Goal: Task Accomplishment & Management: Complete application form

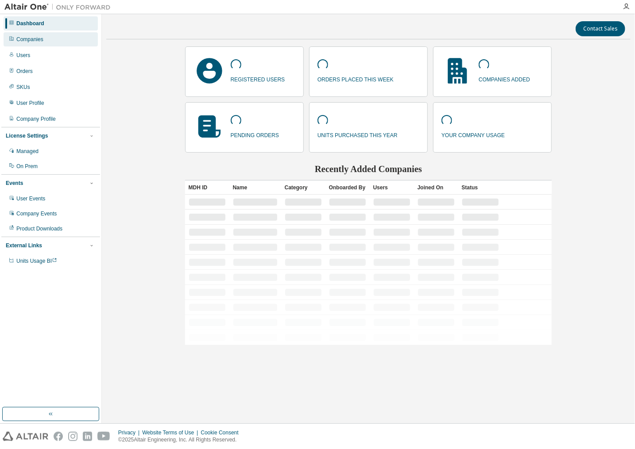
click at [21, 37] on div "Companies" at bounding box center [29, 39] width 27 height 7
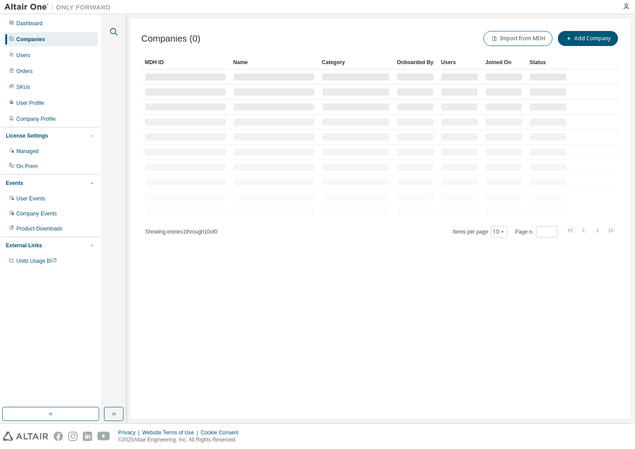
click at [116, 31] on icon "button" at bounding box center [113, 32] width 11 height 11
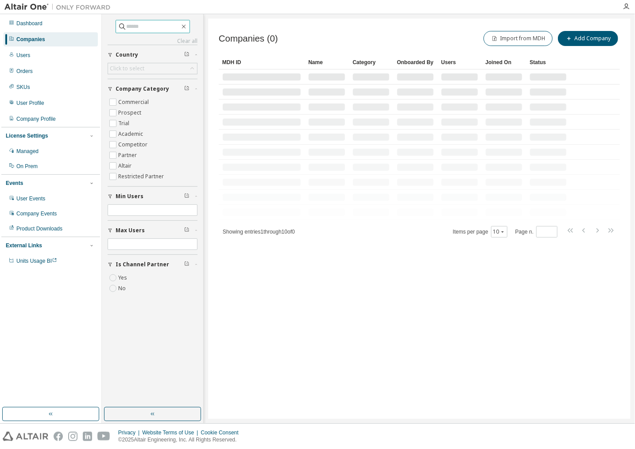
click at [151, 26] on input "text" at bounding box center [153, 26] width 53 height 9
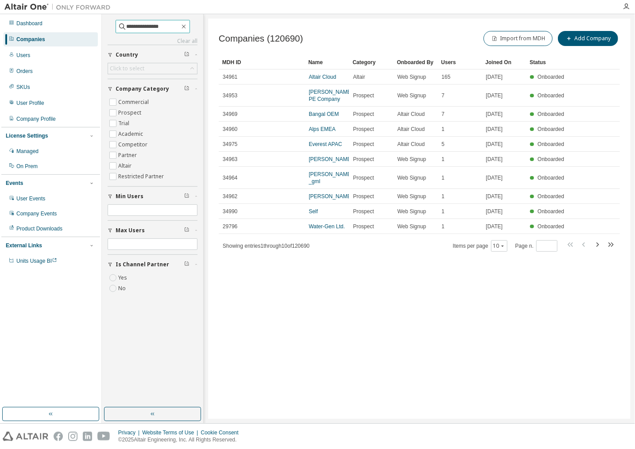
type input "**********"
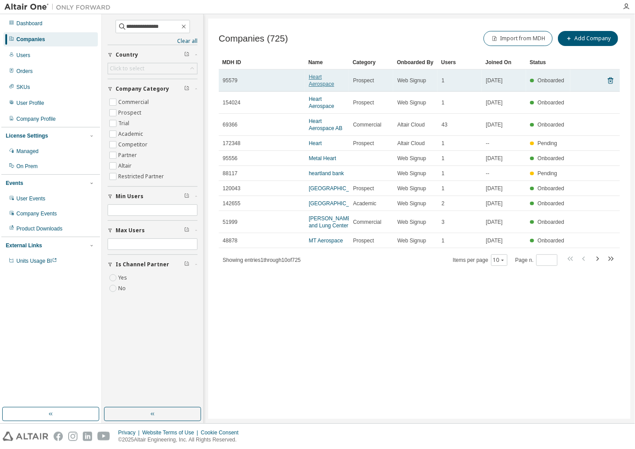
click at [320, 79] on link "Heart Aerospace" at bounding box center [320, 80] width 25 height 13
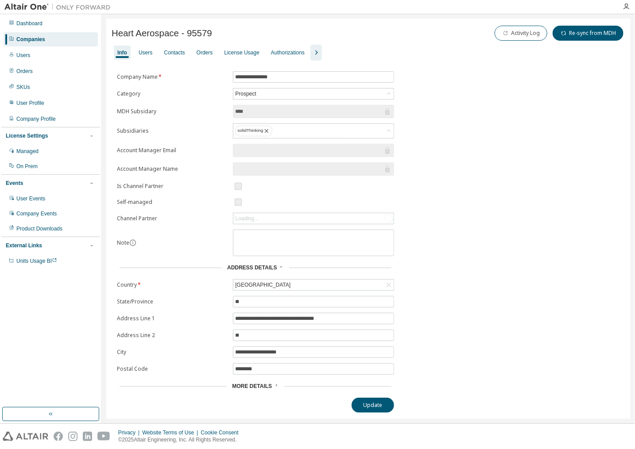
click at [322, 53] on div "Info Users Contacts Orders License Usage Authorizations" at bounding box center [368, 53] width 513 height 16
click at [315, 53] on icon "button" at bounding box center [316, 52] width 11 height 11
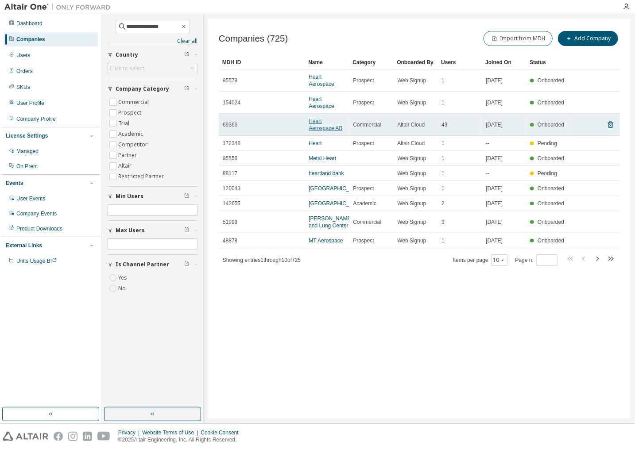
click at [326, 128] on link "Heart Aerospace AB" at bounding box center [325, 124] width 34 height 13
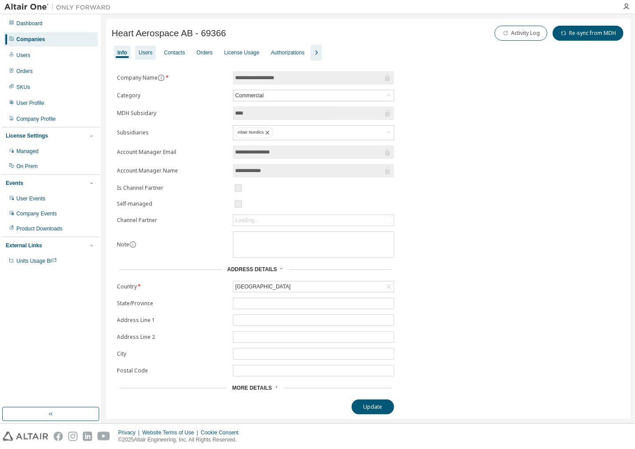
click at [148, 50] on div "Users" at bounding box center [146, 52] width 14 height 7
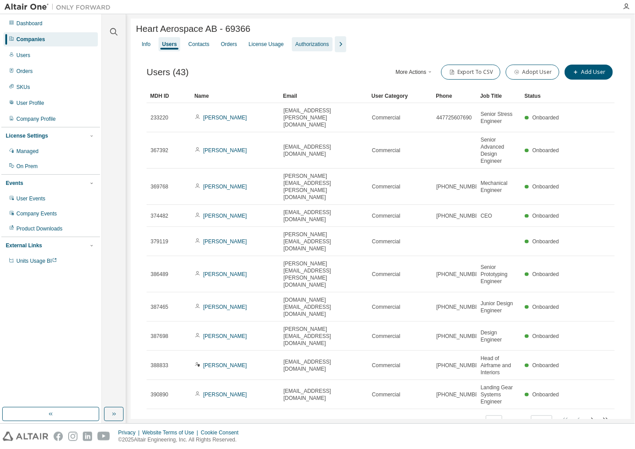
click at [315, 47] on div "Authorizations" at bounding box center [312, 44] width 34 height 7
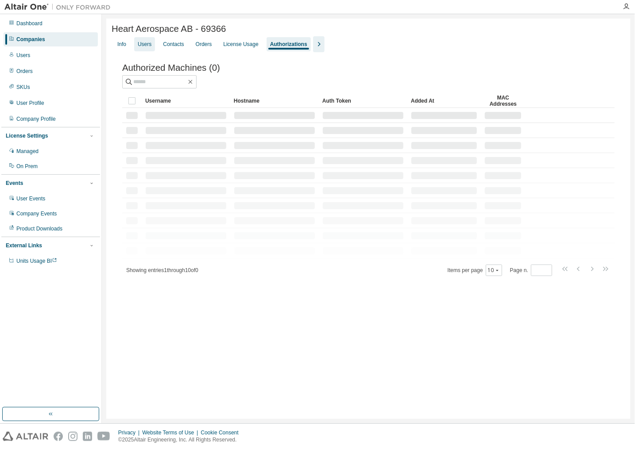
click at [152, 48] on div "Users" at bounding box center [144, 44] width 21 height 14
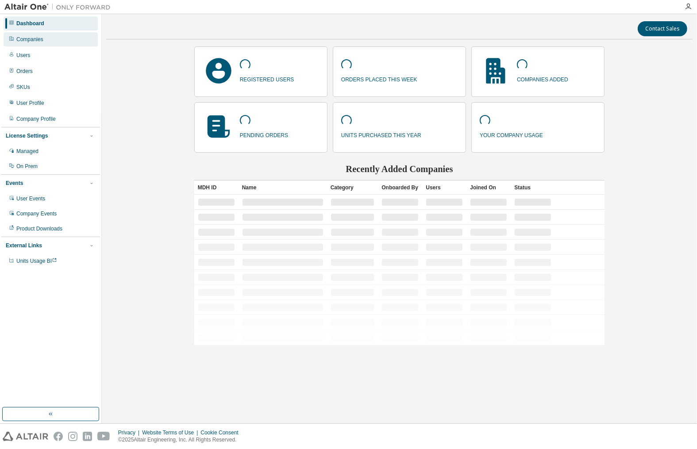
click at [50, 38] on div "Companies" at bounding box center [51, 39] width 94 height 14
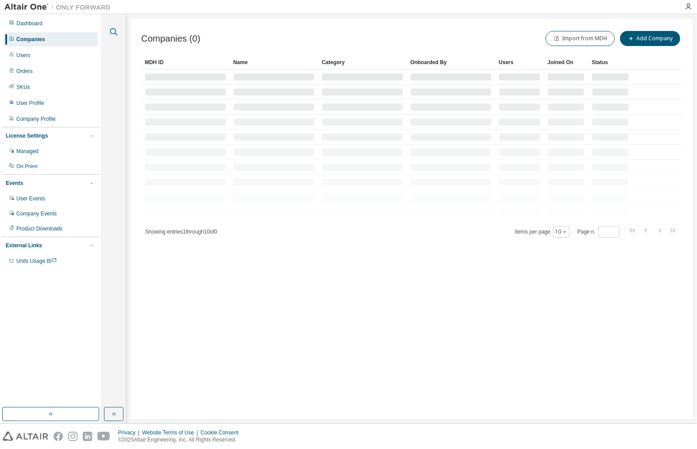
click at [112, 32] on icon "button" at bounding box center [113, 32] width 11 height 11
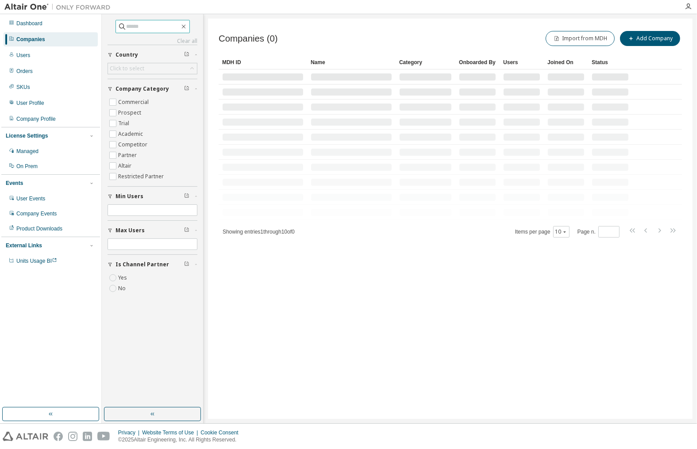
paste input "******"
type input "******"
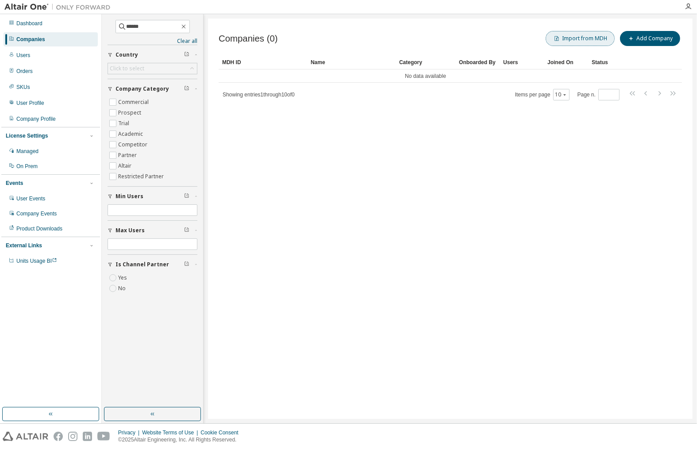
click at [592, 38] on button "Import from MDH" at bounding box center [580, 38] width 69 height 15
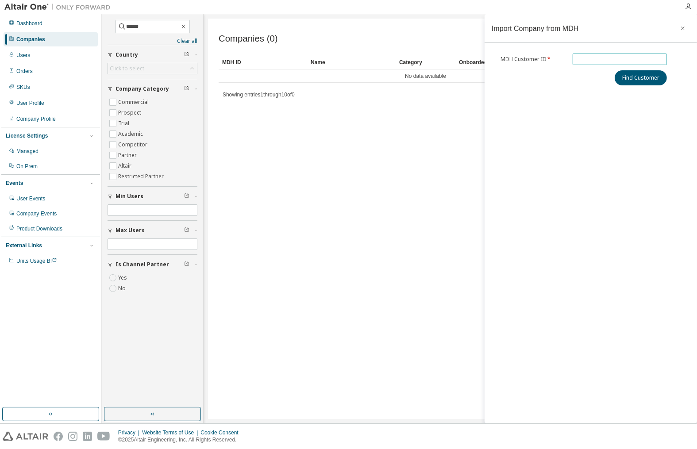
click at [591, 58] on input "text" at bounding box center [620, 59] width 90 height 7
paste input "******"
type input "******"
click at [628, 81] on button "Find Customer" at bounding box center [641, 77] width 52 height 15
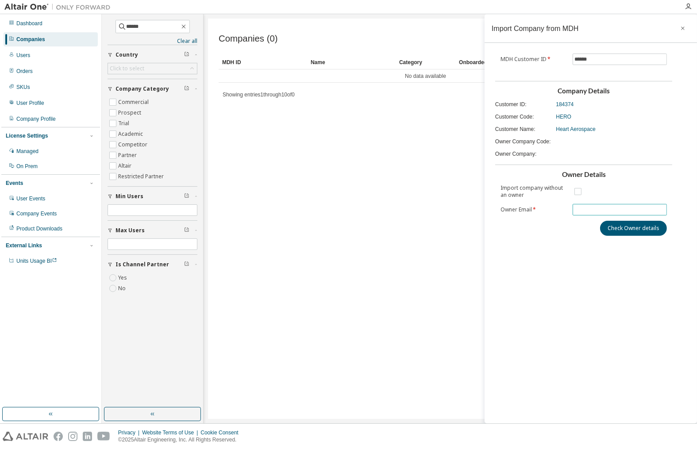
paste input "**********"
drag, startPoint x: 611, startPoint y: 208, endPoint x: 541, endPoint y: 207, distance: 69.5
click at [541, 207] on form "**********" at bounding box center [583, 200] width 166 height 31
type input "**********"
click at [560, 241] on div "**********" at bounding box center [591, 218] width 212 height 409
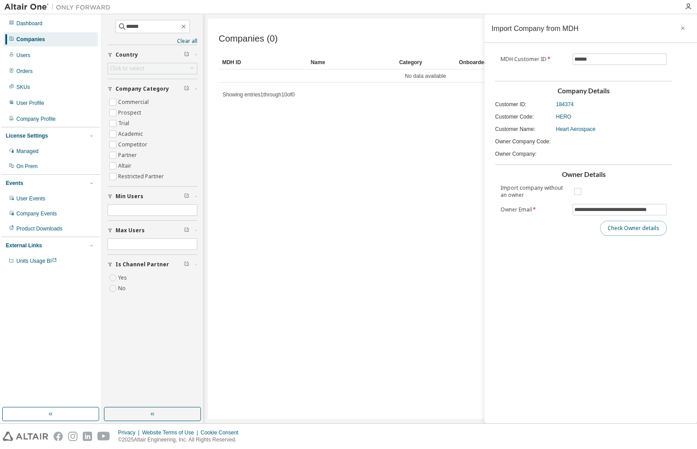
click at [628, 230] on button "Check Owner details" at bounding box center [633, 228] width 67 height 15
drag, startPoint x: 623, startPoint y: 207, endPoint x: 584, endPoint y: 217, distance: 40.2
click at [623, 207] on button "Check Owner details" at bounding box center [633, 211] width 67 height 15
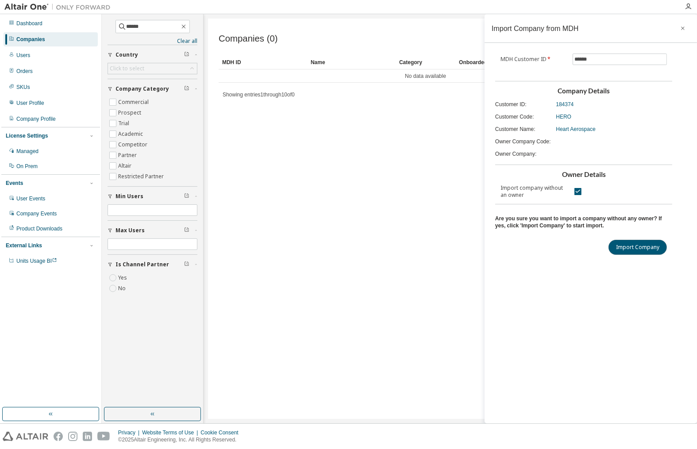
drag, startPoint x: 642, startPoint y: 247, endPoint x: 588, endPoint y: 240, distance: 54.4
click at [642, 248] on button "Import Company" at bounding box center [637, 247] width 58 height 15
click at [337, 179] on div "Companies (0) Import from MDH Add Company Clear Load Save Save As Field Operato…" at bounding box center [450, 219] width 485 height 400
click at [683, 30] on icon "button" at bounding box center [683, 28] width 6 height 7
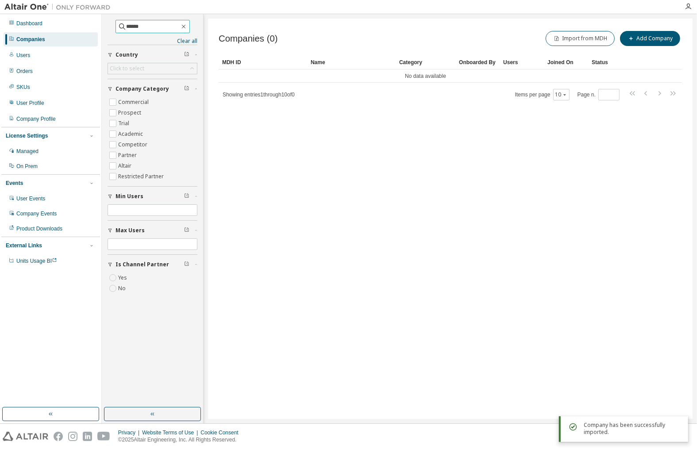
click at [150, 23] on input "******" at bounding box center [153, 26] width 53 height 9
drag, startPoint x: 147, startPoint y: 28, endPoint x: 114, endPoint y: 27, distance: 33.2
click at [115, 27] on span "******" at bounding box center [152, 26] width 74 height 13
click at [145, 30] on input "******" at bounding box center [153, 26] width 53 height 9
click at [185, 38] on link "Clear all" at bounding box center [153, 41] width 90 height 7
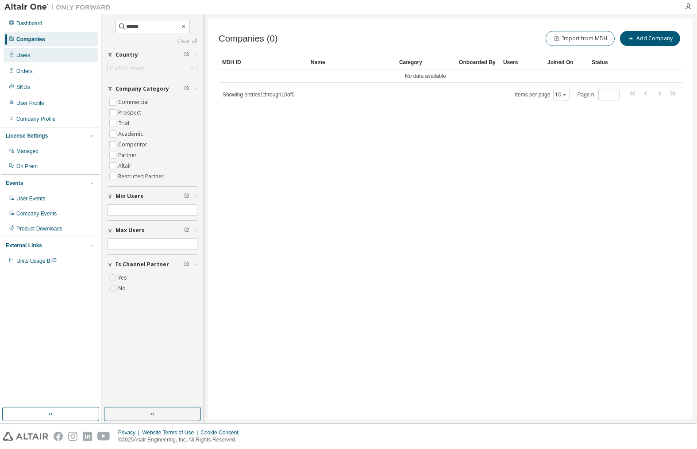
click at [30, 60] on div "Users" at bounding box center [51, 55] width 94 height 14
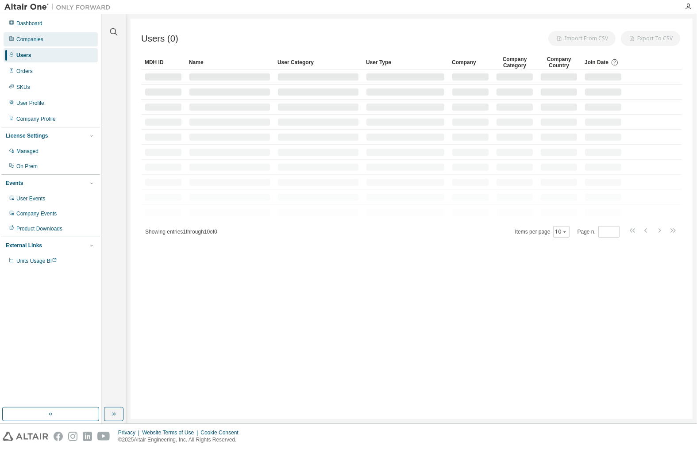
click at [44, 39] on div "Companies" at bounding box center [51, 39] width 94 height 14
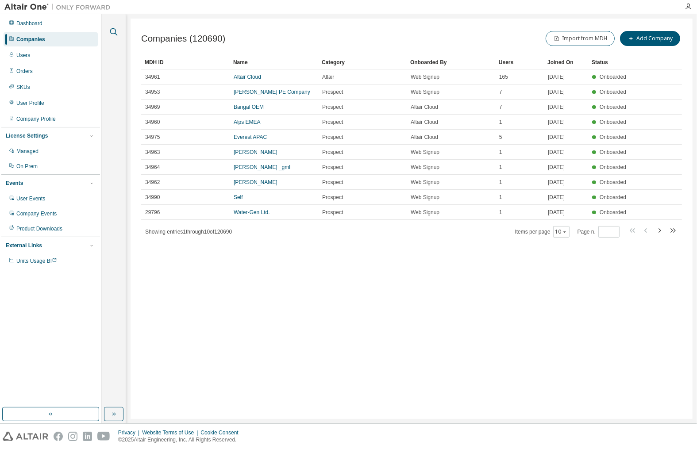
click at [114, 34] on icon "button" at bounding box center [113, 32] width 11 height 11
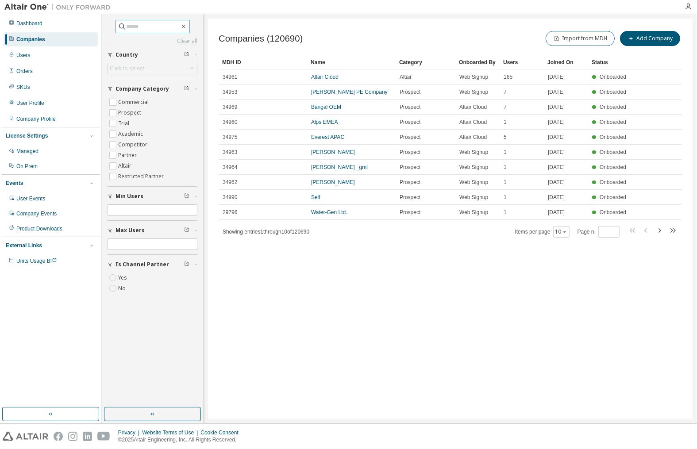
click at [138, 30] on input "text" at bounding box center [153, 26] width 53 height 9
paste input "******"
type input "******"
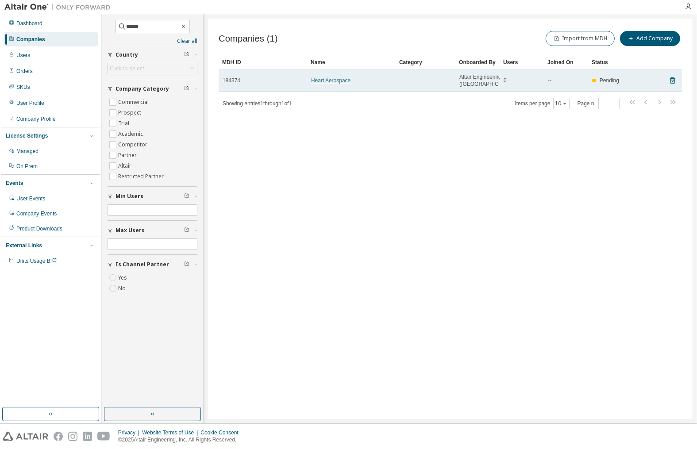
click at [313, 84] on link "Heart Aerospace" at bounding box center [330, 80] width 39 height 6
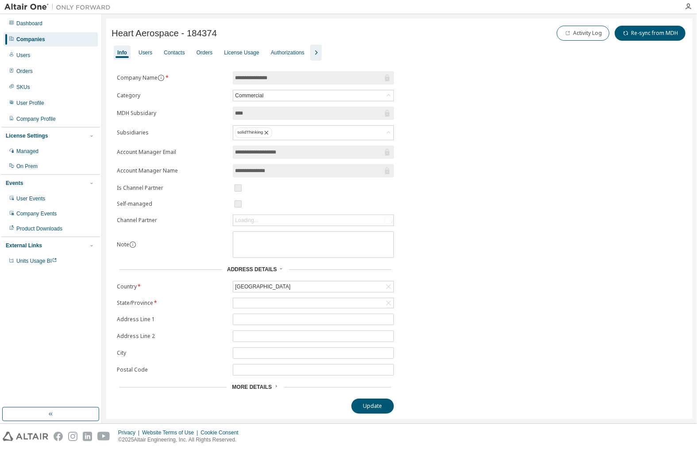
click at [314, 55] on icon "button" at bounding box center [316, 52] width 11 height 11
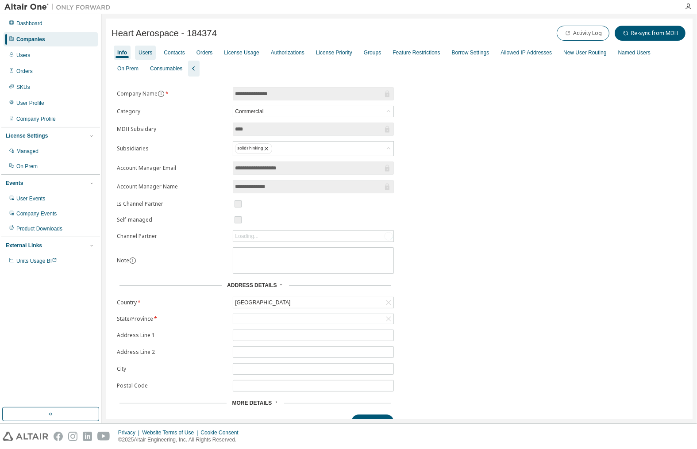
click at [149, 52] on div "Users" at bounding box center [146, 52] width 14 height 7
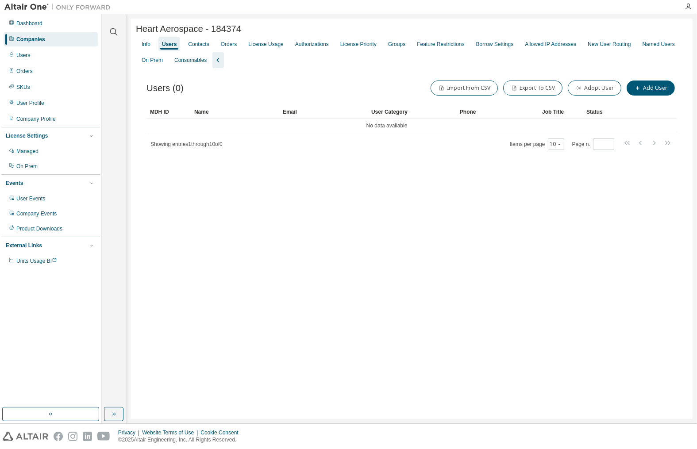
drag, startPoint x: 144, startPoint y: 42, endPoint x: 154, endPoint y: 57, distance: 17.5
click at [143, 42] on div "Info" at bounding box center [146, 44] width 16 height 14
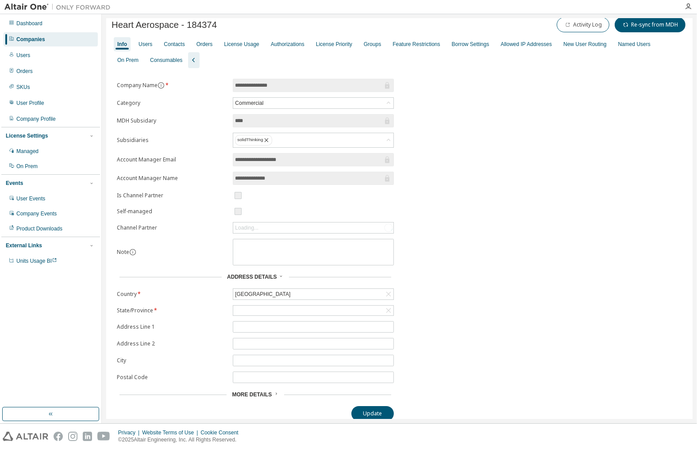
scroll to position [12, 0]
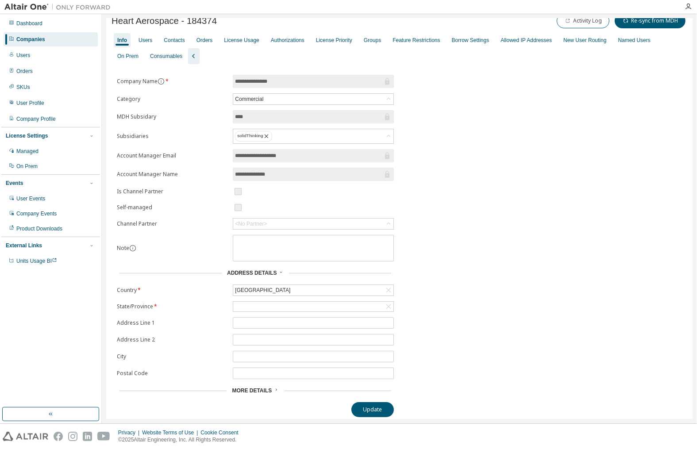
click at [250, 388] on span "More Details" at bounding box center [252, 391] width 40 height 6
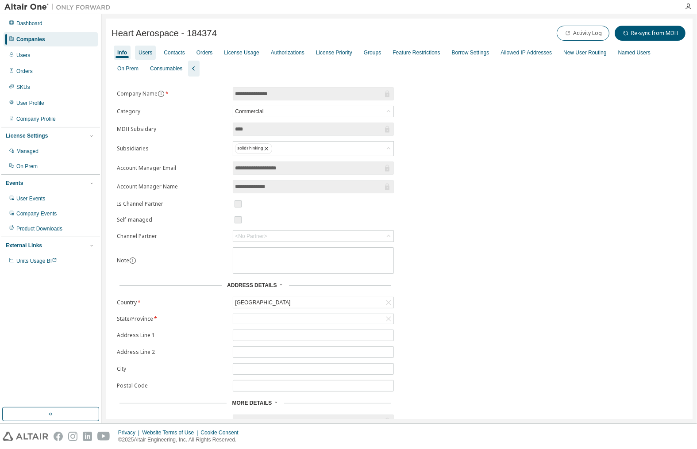
click at [152, 51] on div "Users" at bounding box center [145, 53] width 21 height 14
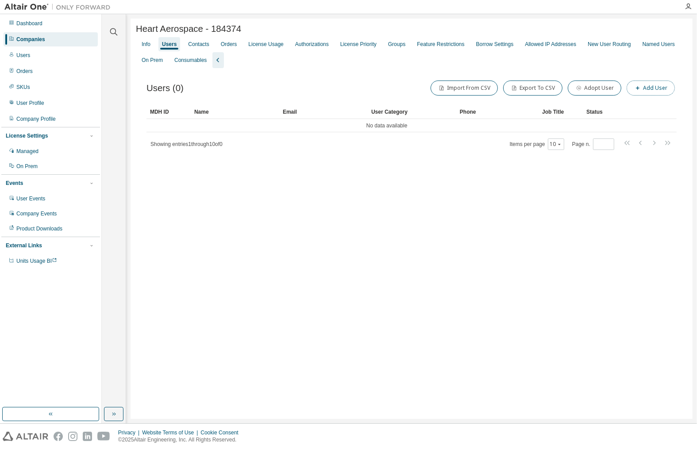
click at [645, 90] on button "Add User" at bounding box center [651, 88] width 48 height 15
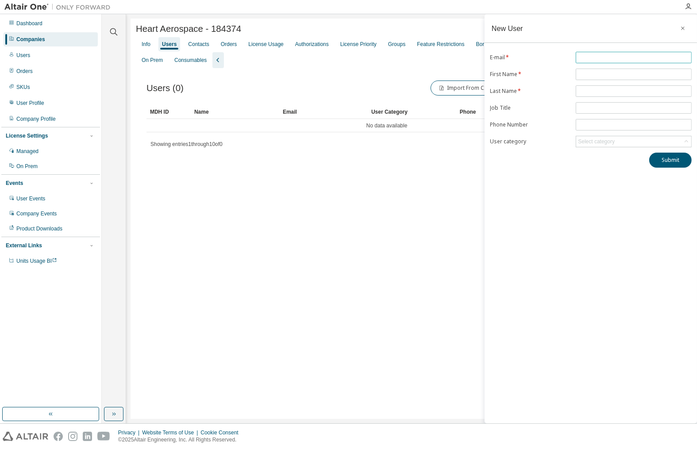
click at [591, 58] on input "text" at bounding box center [634, 57] width 112 height 7
paste input "******"
type input "******"
click at [681, 27] on icon "button" at bounding box center [683, 28] width 6 height 7
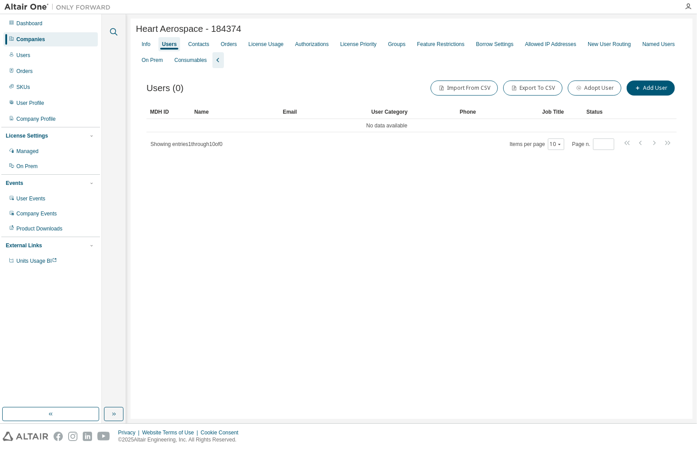
click at [115, 28] on icon "button" at bounding box center [113, 32] width 11 height 11
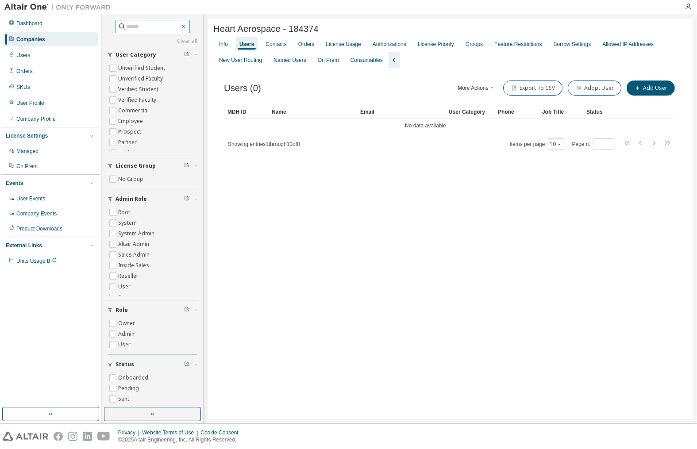
click at [139, 28] on input "text" at bounding box center [153, 26] width 53 height 9
click at [135, 26] on input "**********" at bounding box center [153, 26] width 53 height 9
click at [167, 27] on input "**********" at bounding box center [153, 26] width 53 height 9
drag, startPoint x: 167, startPoint y: 27, endPoint x: 160, endPoint y: 27, distance: 7.1
click at [160, 27] on input "**********" at bounding box center [153, 26] width 53 height 9
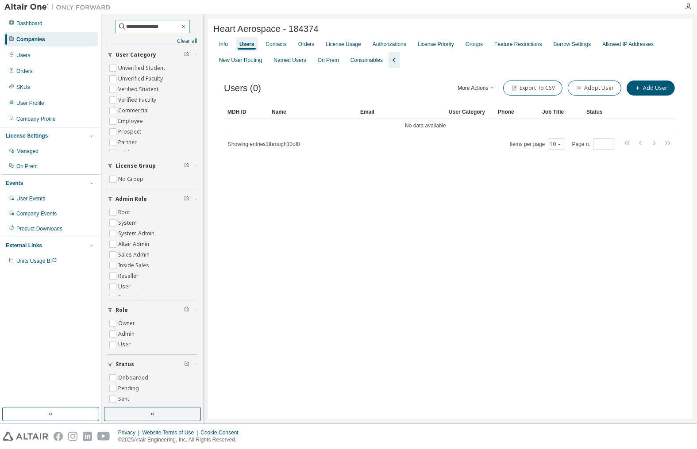
drag, startPoint x: 159, startPoint y: 25, endPoint x: 145, endPoint y: 24, distance: 14.6
click at [145, 24] on input "**********" at bounding box center [153, 26] width 53 height 9
type input "*********"
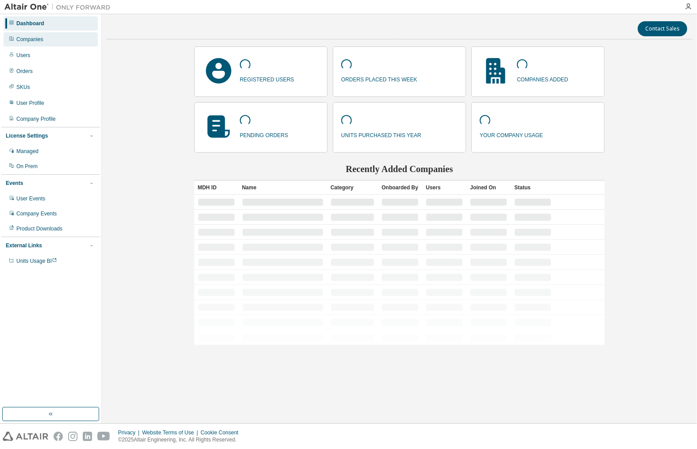
drag, startPoint x: 41, startPoint y: 37, endPoint x: 50, endPoint y: 38, distance: 9.3
click at [41, 37] on div "Companies" at bounding box center [29, 39] width 27 height 7
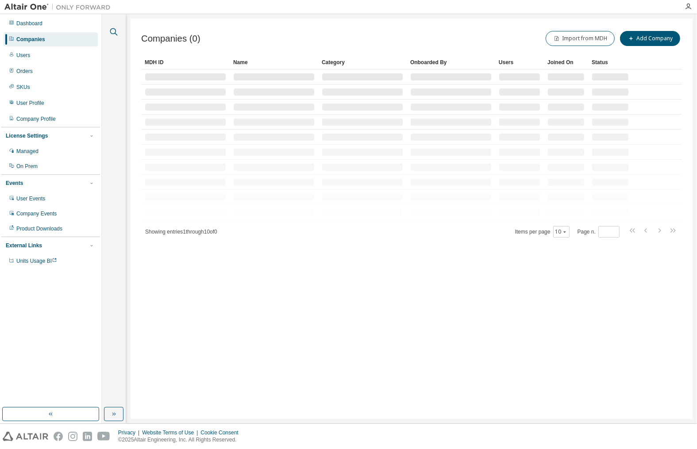
click at [115, 32] on icon "button" at bounding box center [113, 32] width 11 height 11
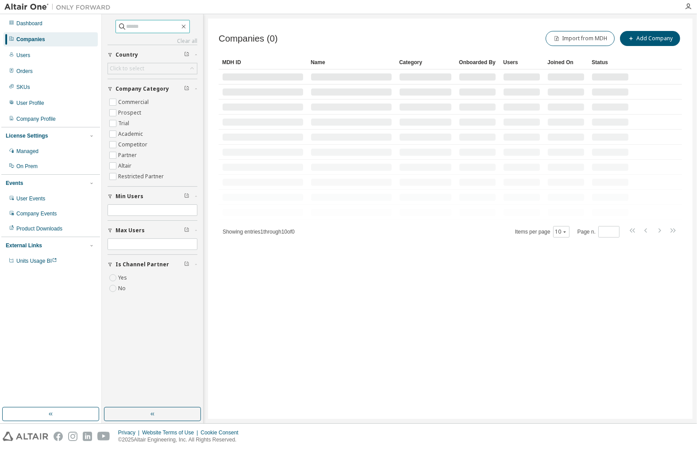
click at [146, 27] on input "text" at bounding box center [153, 26] width 53 height 9
type input "*****"
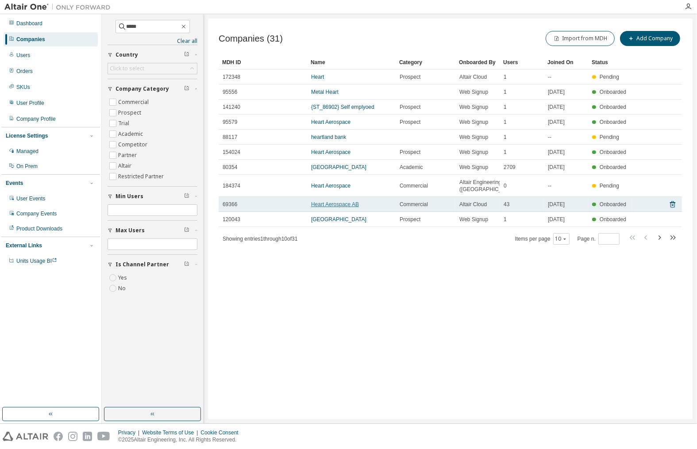
click at [337, 208] on link "Heart Aerospace AB" at bounding box center [335, 204] width 48 height 6
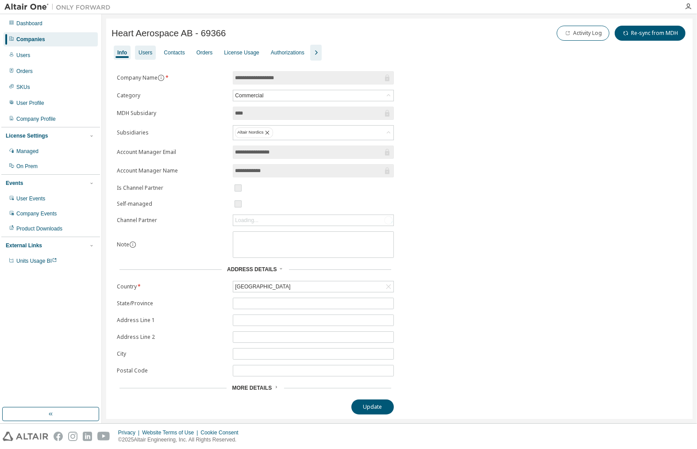
click at [150, 50] on div "Users" at bounding box center [146, 52] width 14 height 7
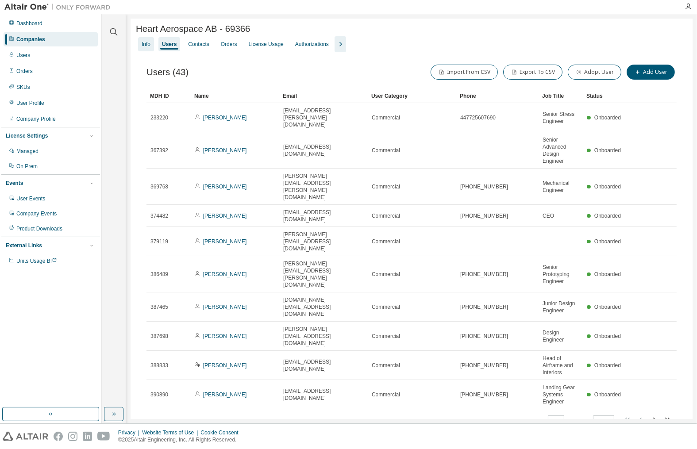
click at [147, 44] on div "Info" at bounding box center [146, 44] width 9 height 7
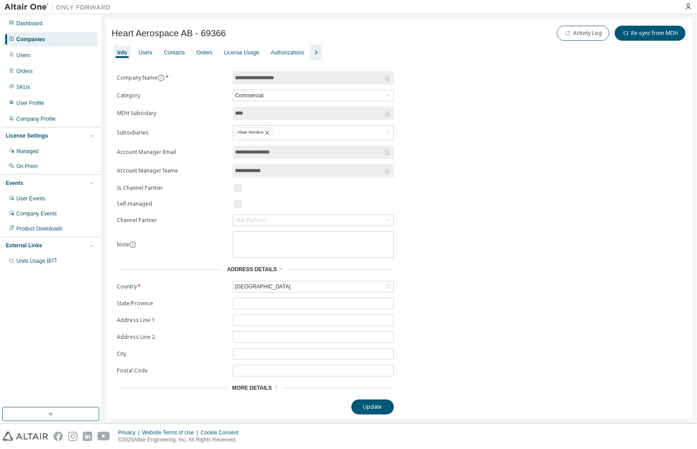
click at [311, 53] on icon "button" at bounding box center [316, 52] width 11 height 11
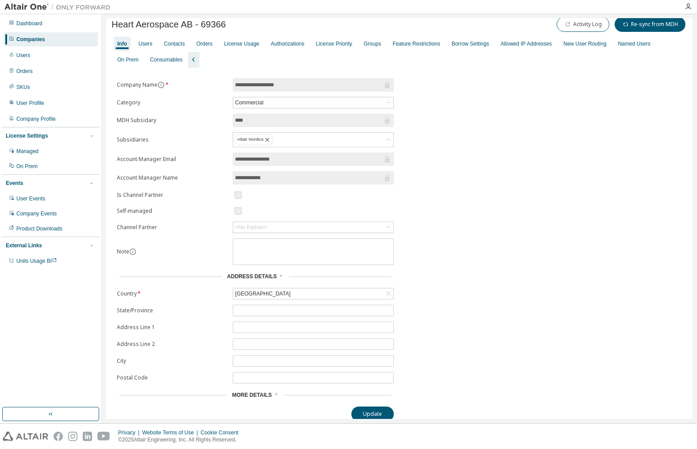
scroll to position [14, 0]
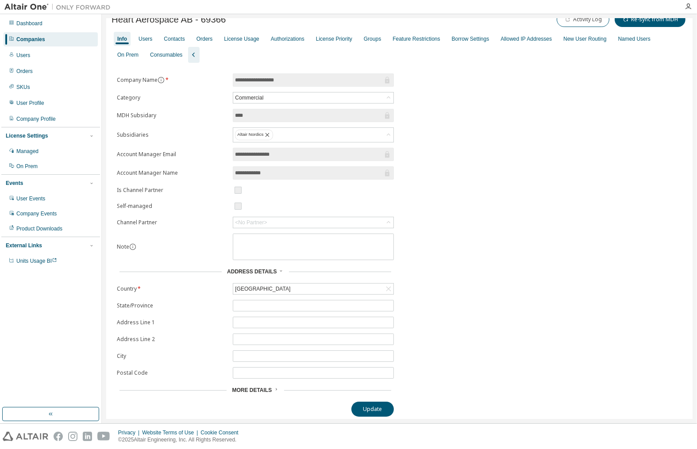
click at [265, 389] on span "More Details" at bounding box center [252, 390] width 40 height 6
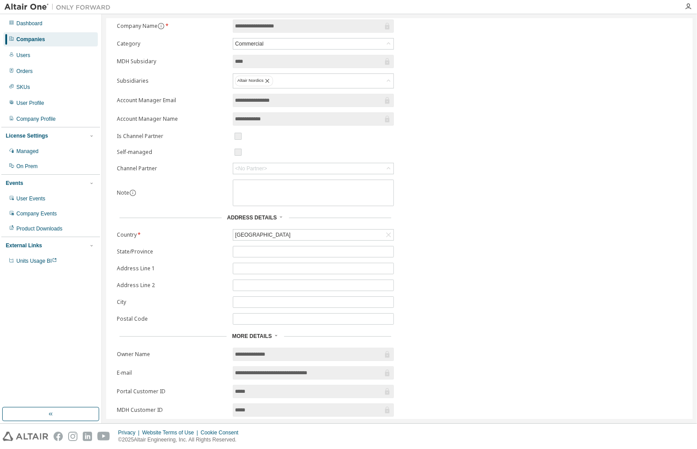
scroll to position [142, 0]
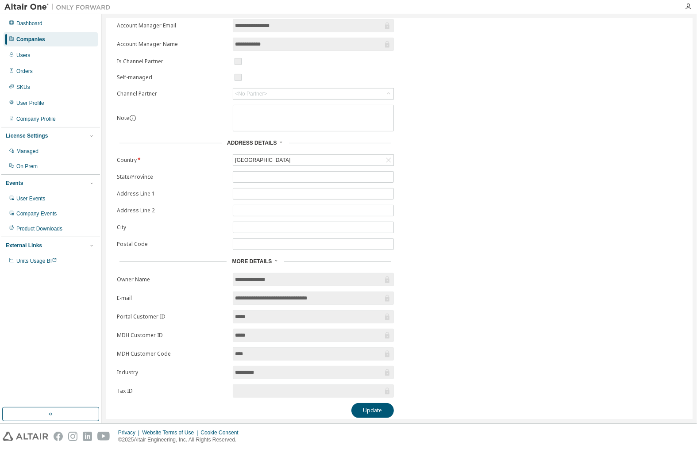
drag, startPoint x: 338, startPoint y: 295, endPoint x: 232, endPoint y: 297, distance: 106.2
click at [232, 297] on form "**********" at bounding box center [255, 171] width 277 height 453
click at [539, 271] on div "**********" at bounding box center [400, 181] width 576 height 473
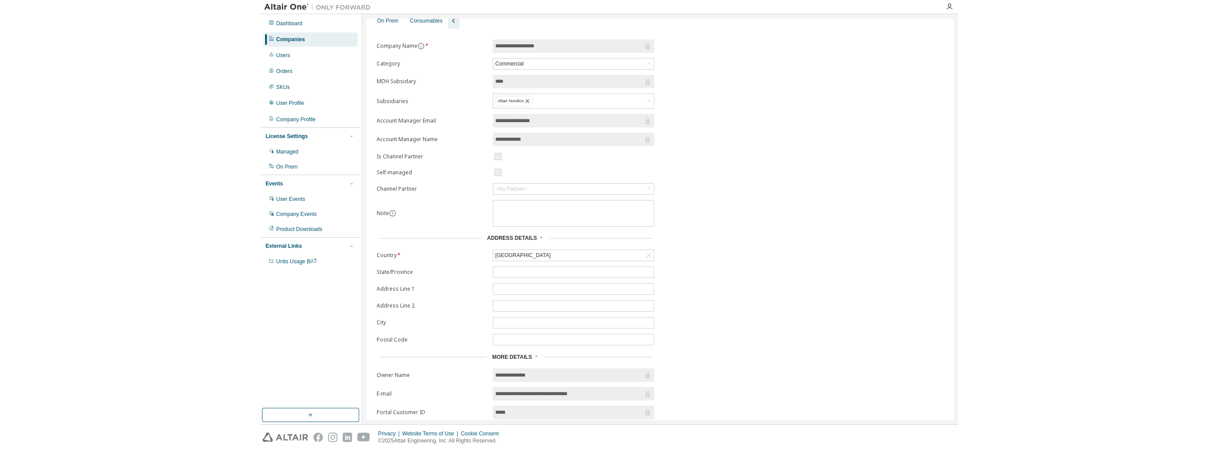
scroll to position [0, 0]
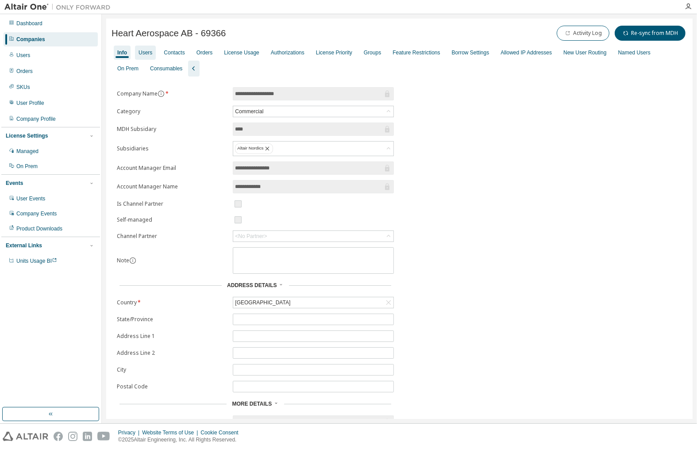
click at [145, 51] on div "Users" at bounding box center [146, 52] width 14 height 7
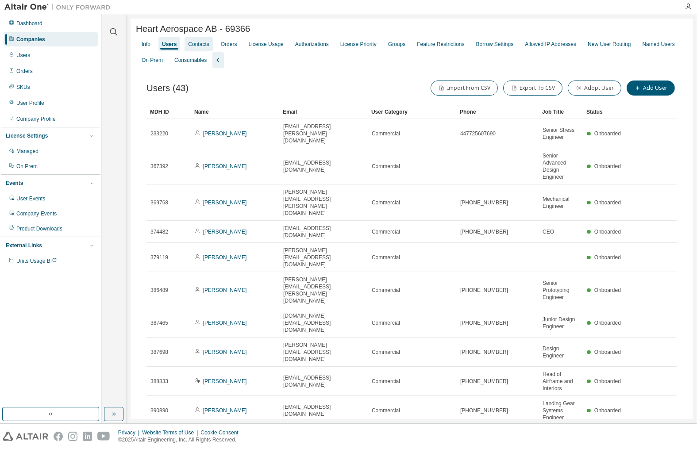
click at [198, 47] on div "Contacts" at bounding box center [198, 44] width 21 height 7
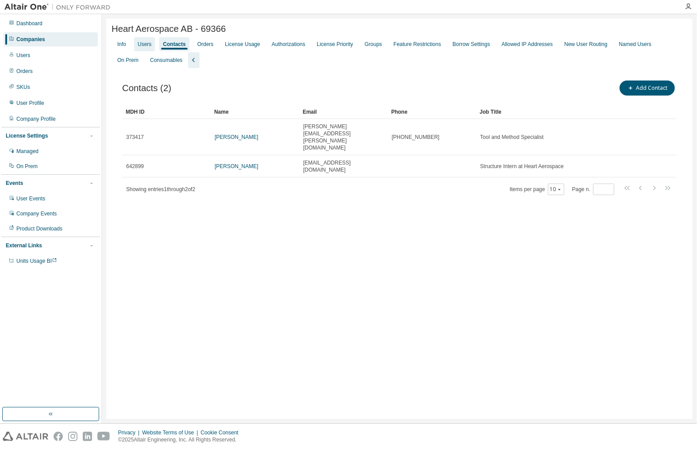
drag, startPoint x: 142, startPoint y: 44, endPoint x: 150, endPoint y: 48, distance: 8.5
click at [142, 44] on div "Users" at bounding box center [145, 44] width 14 height 7
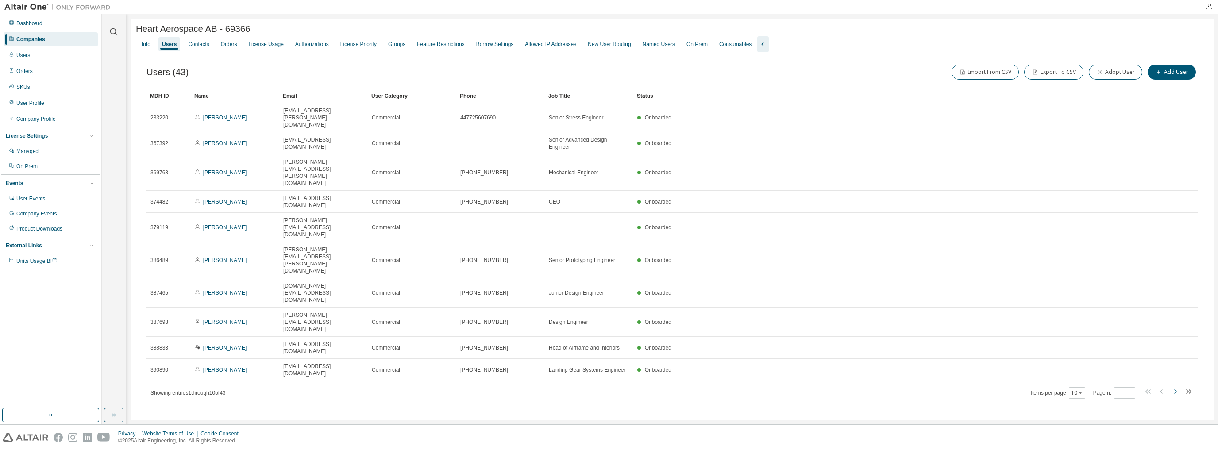
click at [696, 386] on icon "button" at bounding box center [1175, 391] width 11 height 11
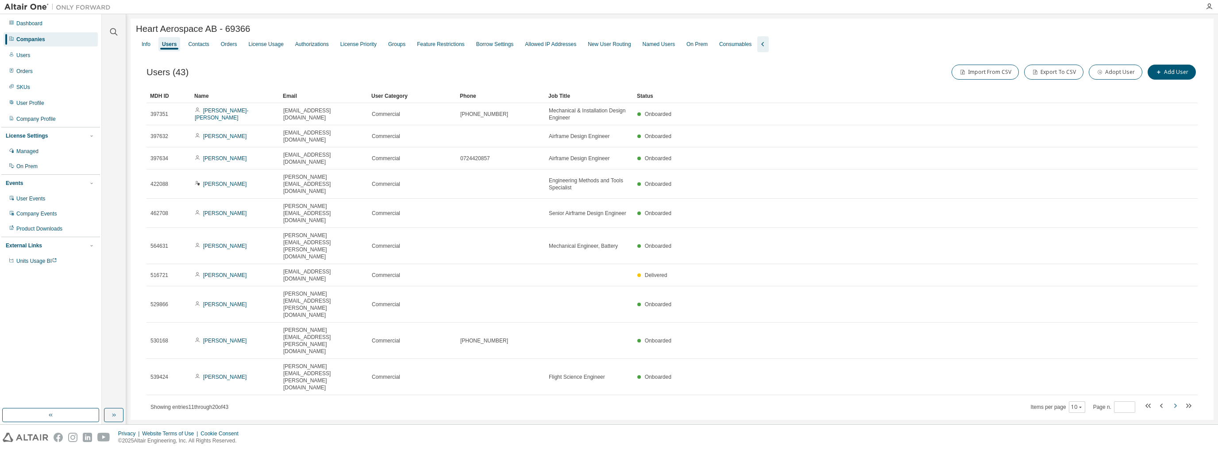
click at [696, 400] on icon "button" at bounding box center [1175, 405] width 11 height 11
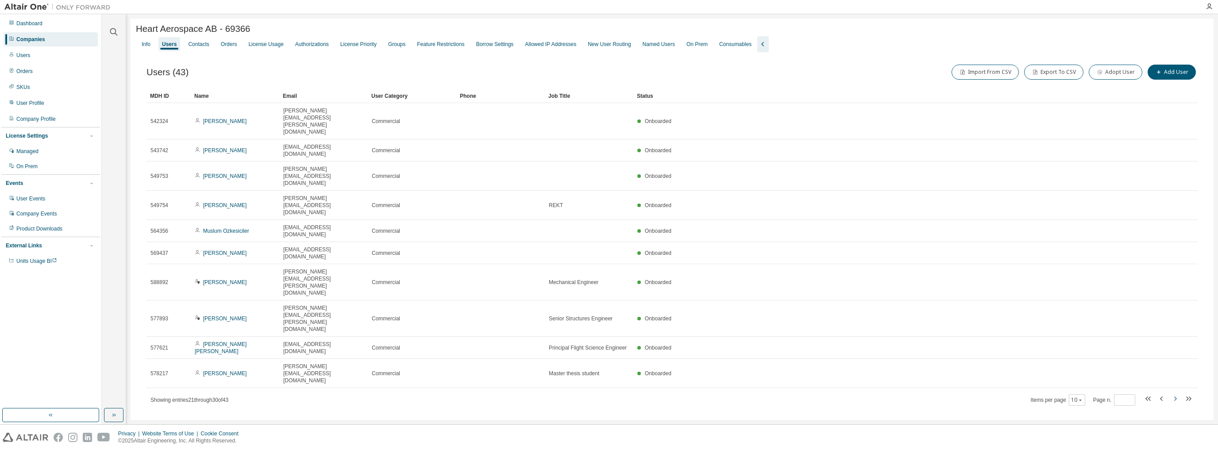
click at [696, 393] on icon "button" at bounding box center [1175, 398] width 11 height 11
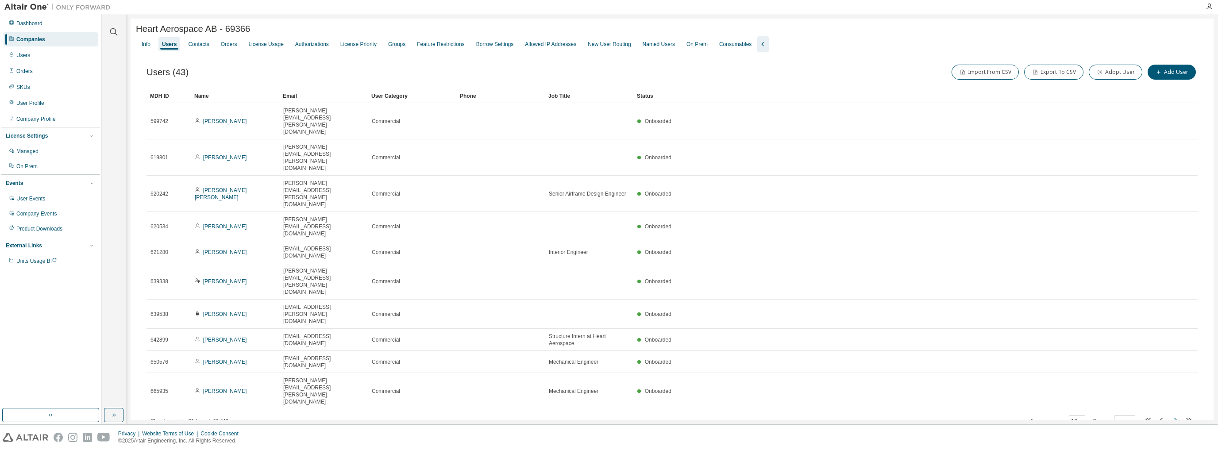
click at [696, 415] on icon "button" at bounding box center [1175, 420] width 11 height 11
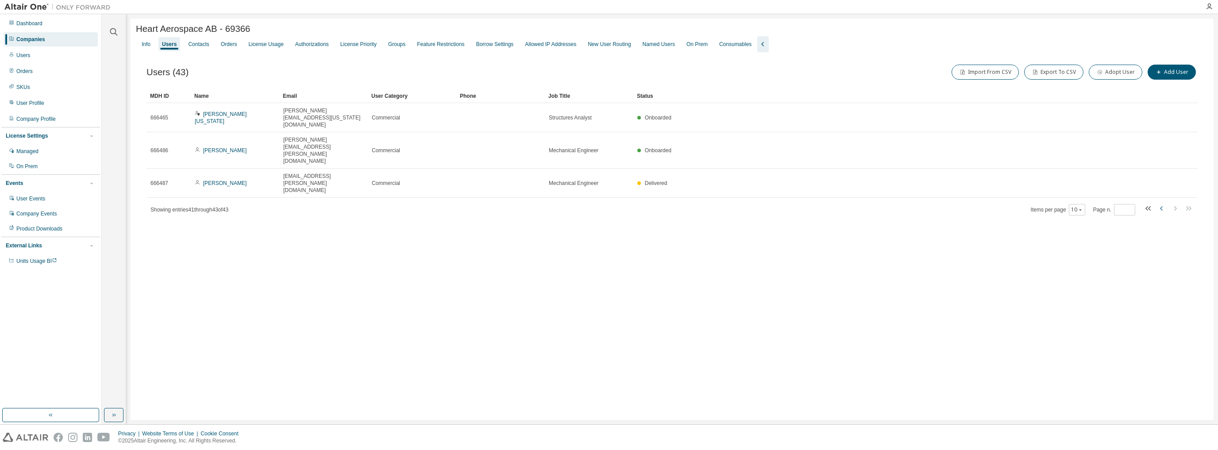
click at [696, 206] on icon "button" at bounding box center [1161, 208] width 3 height 4
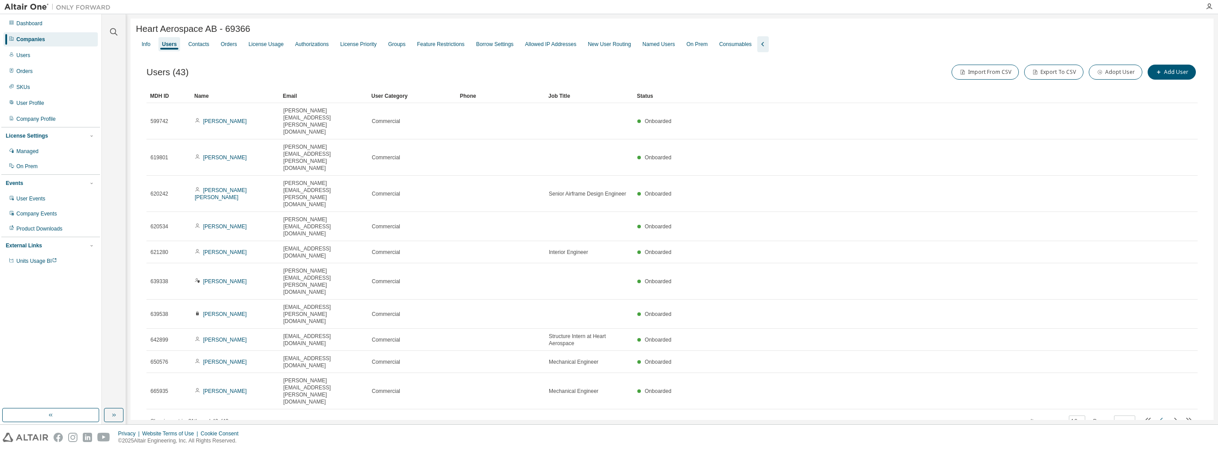
click at [696, 415] on icon "button" at bounding box center [1161, 420] width 11 height 11
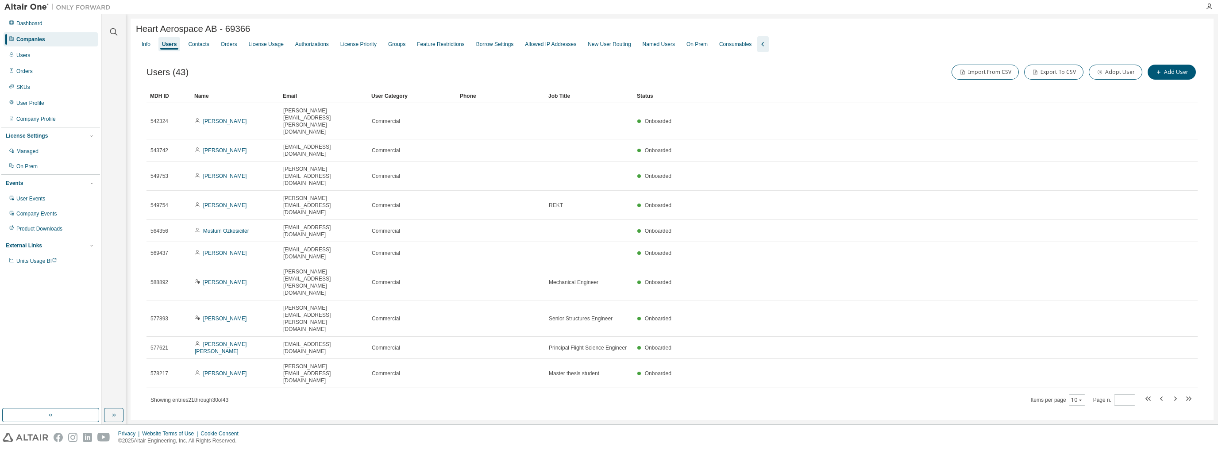
drag, startPoint x: 1161, startPoint y: 262, endPoint x: 1169, endPoint y: 305, distance: 44.0
click at [696, 393] on icon "button" at bounding box center [1161, 398] width 11 height 11
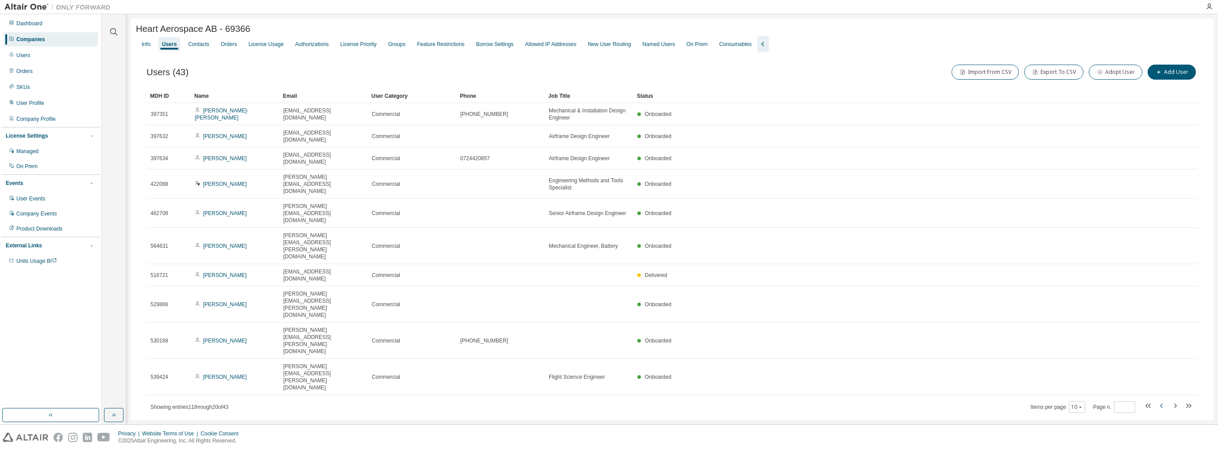
click at [696, 400] on icon "button" at bounding box center [1161, 405] width 11 height 11
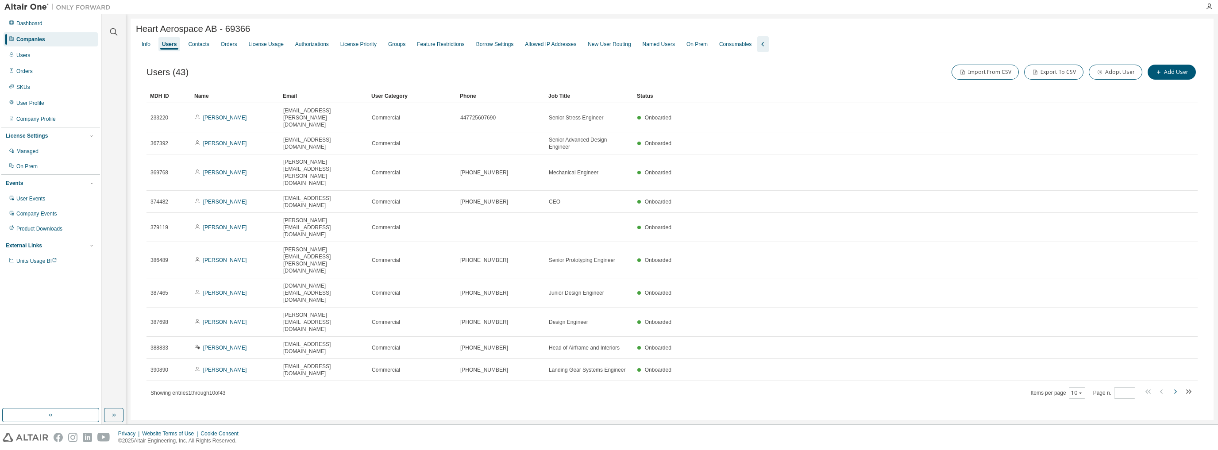
click at [696, 386] on icon "button" at bounding box center [1175, 391] width 11 height 11
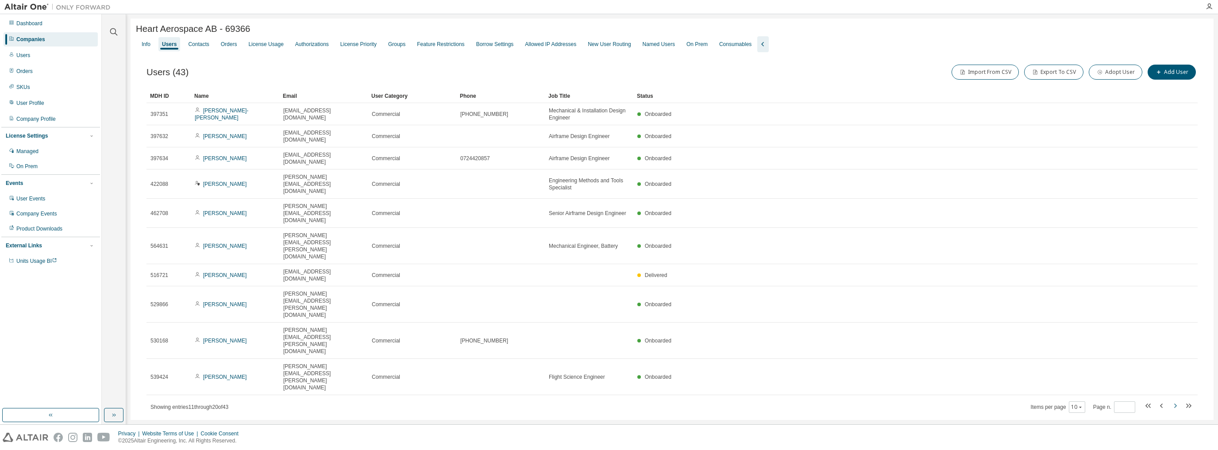
click at [696, 359] on tr "539424 [PERSON_NAME] [PERSON_NAME][EMAIL_ADDRESS][PERSON_NAME][DOMAIN_NAME] Com…" at bounding box center [671, 377] width 1051 height 36
click at [696, 404] on icon "button" at bounding box center [1175, 406] width 3 height 4
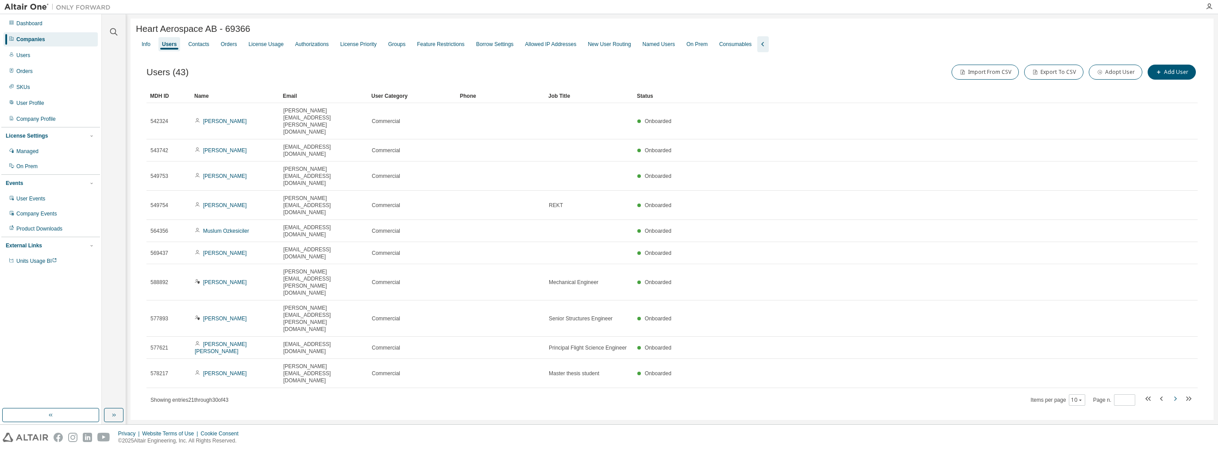
click at [696, 393] on icon "button" at bounding box center [1175, 398] width 11 height 11
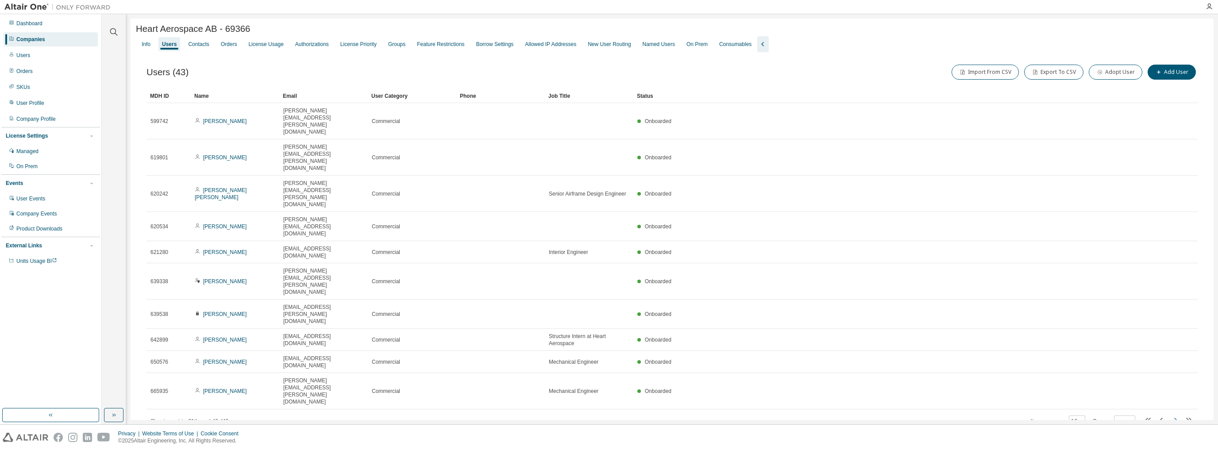
click at [696, 415] on icon "button" at bounding box center [1175, 420] width 11 height 11
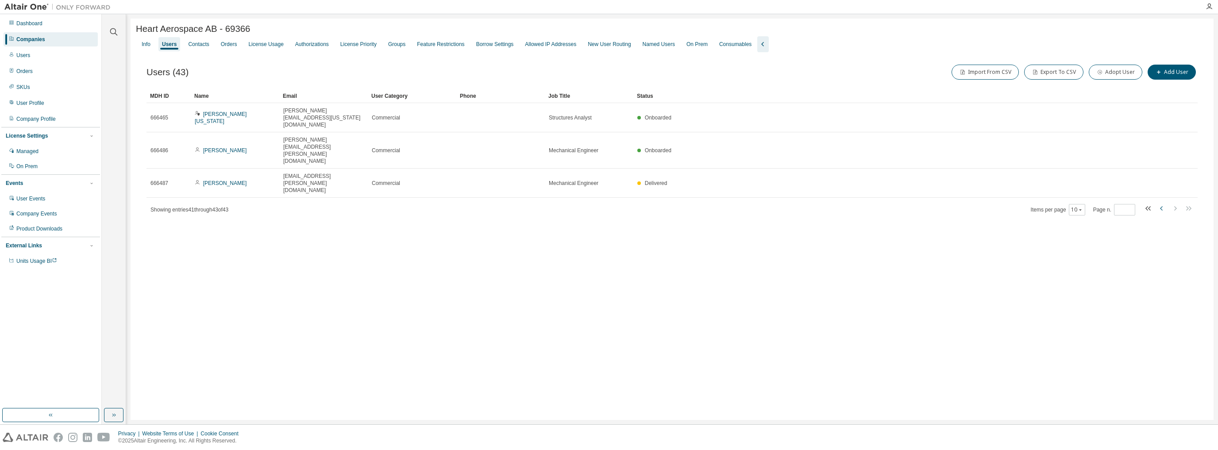
click at [696, 203] on icon "button" at bounding box center [1161, 208] width 11 height 11
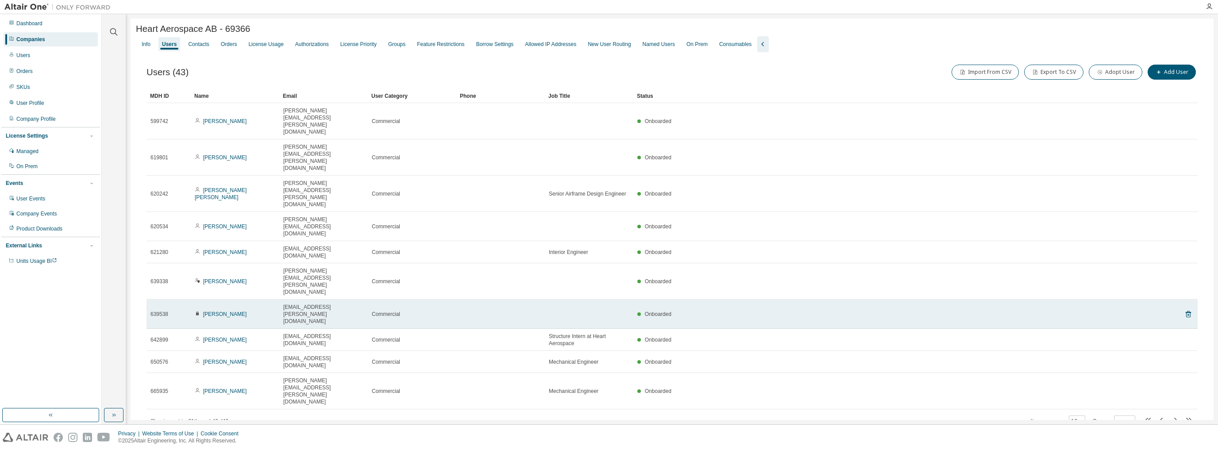
click at [252, 311] on div "[PERSON_NAME]" at bounding box center [235, 314] width 81 height 7
click at [198, 312] on icon at bounding box center [197, 314] width 3 height 4
click at [219, 311] on link "[PERSON_NAME]" at bounding box center [225, 314] width 44 height 6
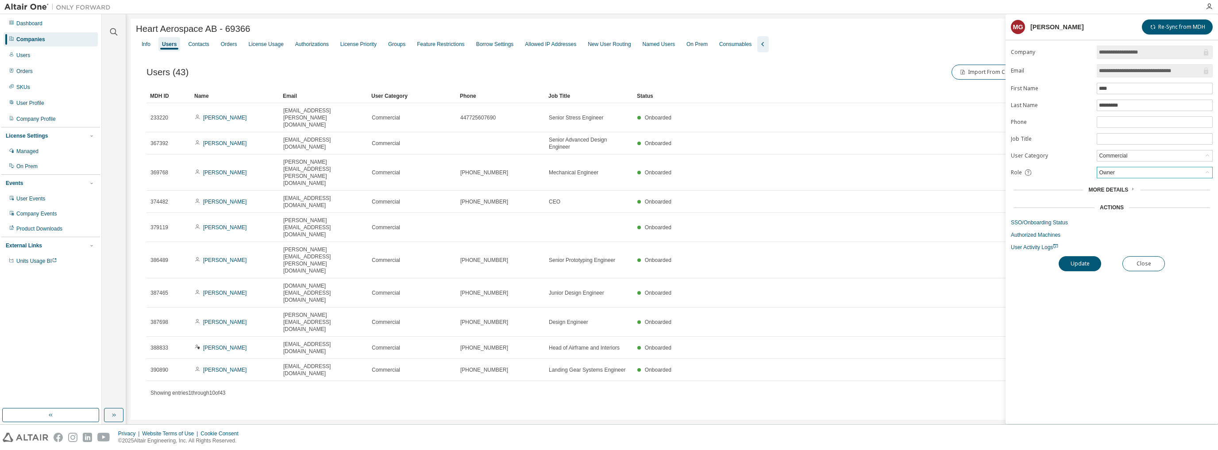
click at [696, 167] on div "Owner" at bounding box center [1154, 172] width 115 height 11
click at [696, 183] on li "Admin" at bounding box center [1153, 183] width 113 height 12
click at [696, 260] on button "Update" at bounding box center [1079, 263] width 42 height 15
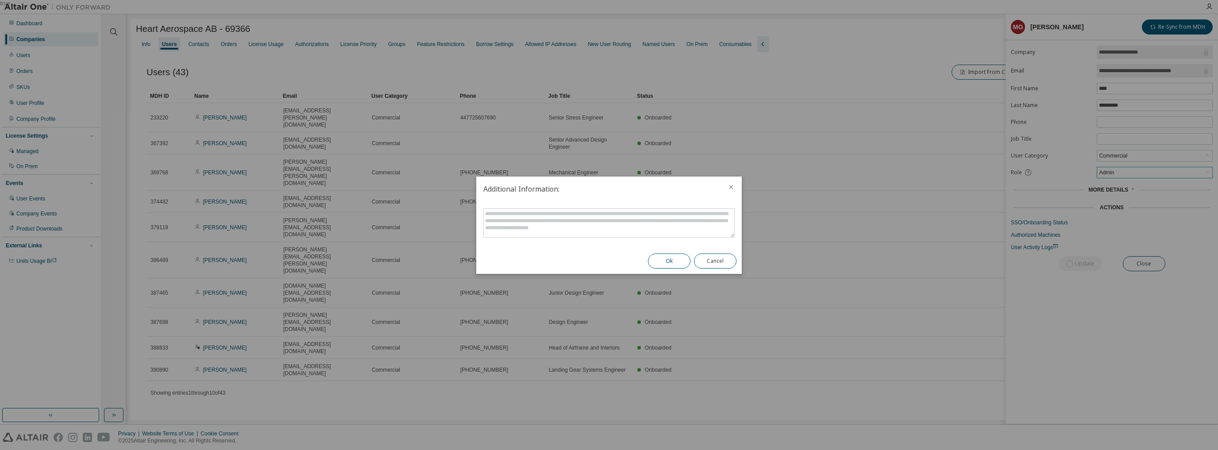
drag, startPoint x: 667, startPoint y: 262, endPoint x: 667, endPoint y: 282, distance: 19.9
click at [667, 262] on button "Ok" at bounding box center [669, 261] width 42 height 15
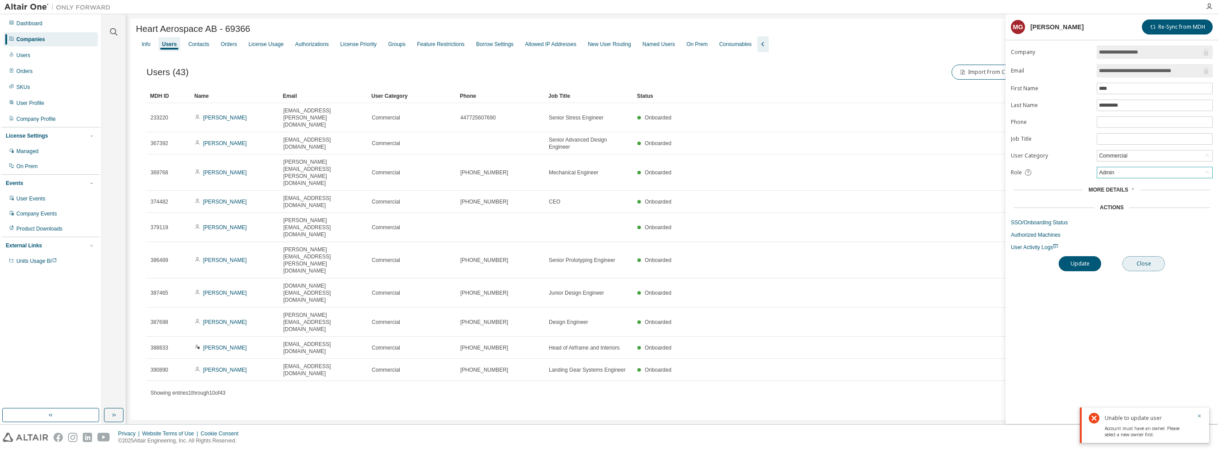
click at [696, 264] on button "Close" at bounding box center [1143, 263] width 42 height 15
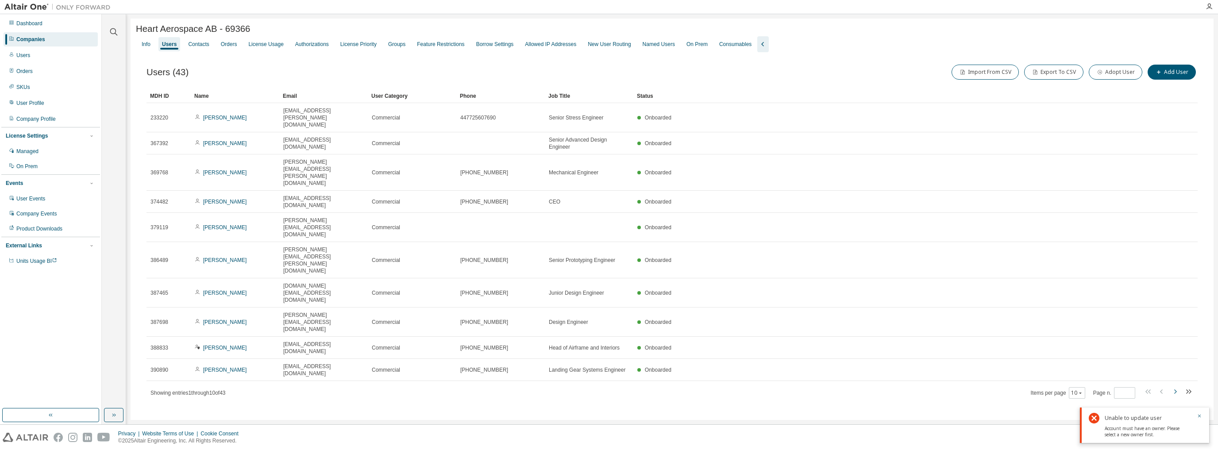
click at [696, 386] on icon "button" at bounding box center [1175, 391] width 11 height 11
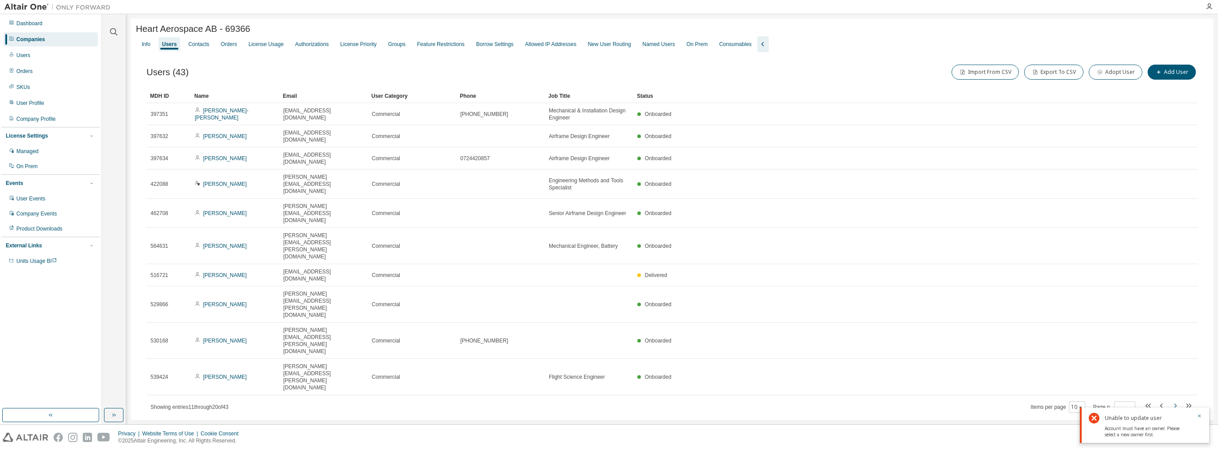
click at [696, 400] on icon "button" at bounding box center [1175, 405] width 11 height 11
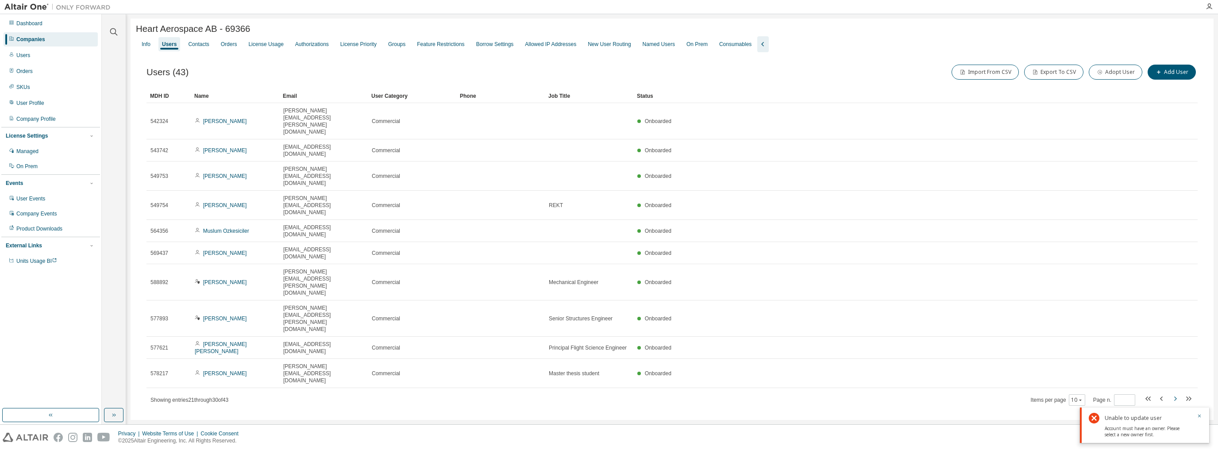
click at [696, 393] on icon "button" at bounding box center [1175, 398] width 11 height 11
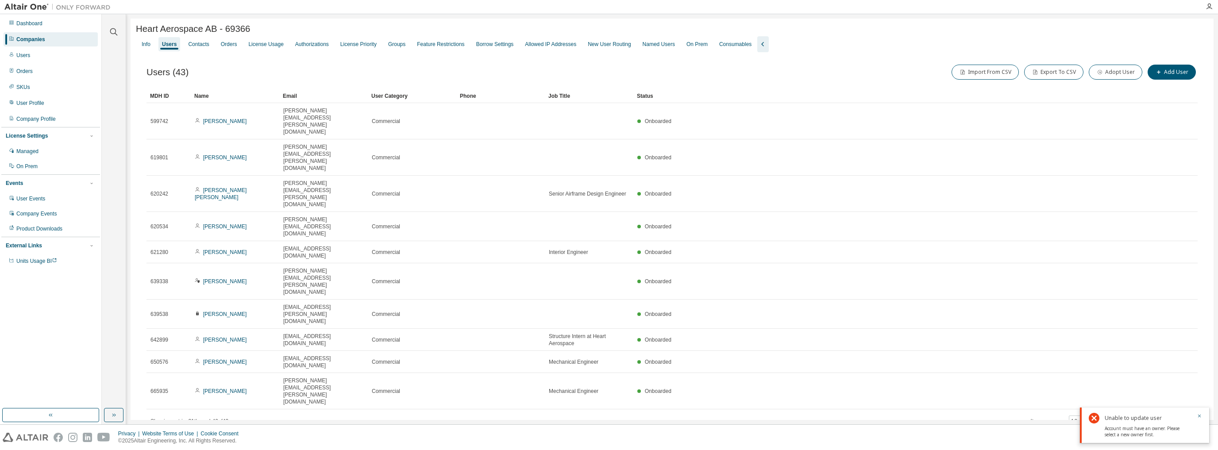
drag, startPoint x: 1201, startPoint y: 416, endPoint x: 1193, endPoint y: 386, distance: 31.4
click at [696, 415] on icon "button" at bounding box center [1199, 415] width 5 height 5
click at [696, 415] on icon "button" at bounding box center [1175, 420] width 11 height 11
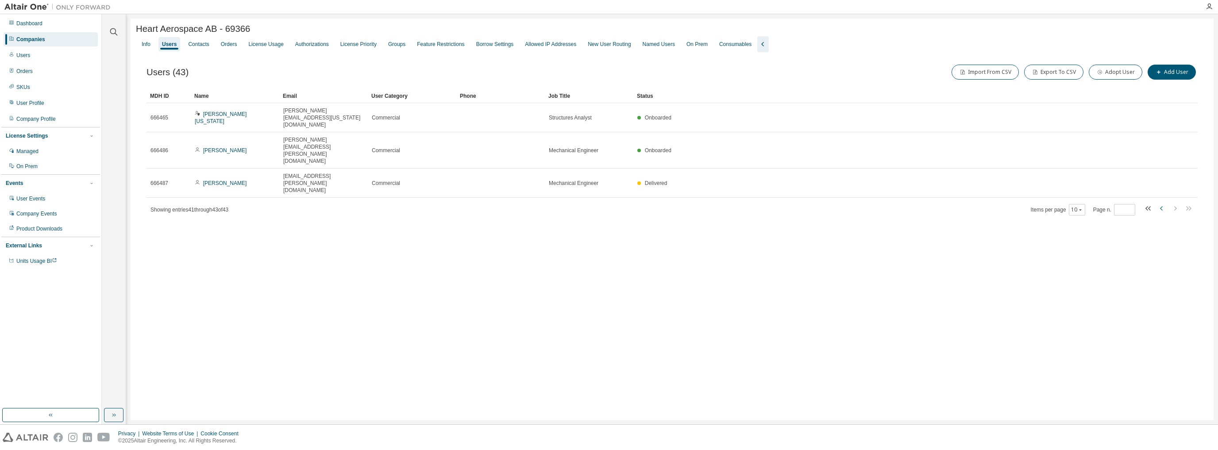
click at [696, 203] on icon "button" at bounding box center [1161, 208] width 11 height 11
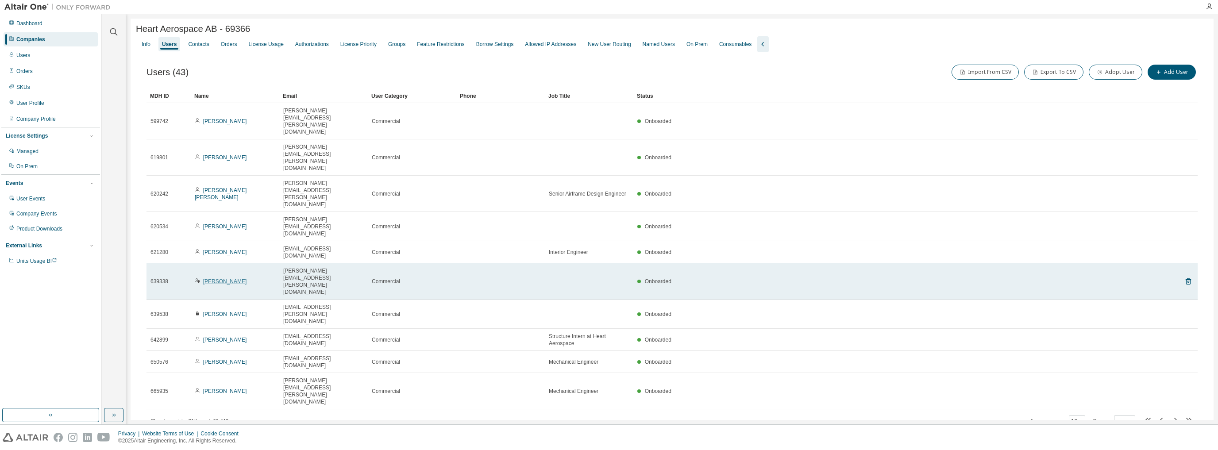
click at [216, 278] on link "[PERSON_NAME]" at bounding box center [225, 281] width 44 height 6
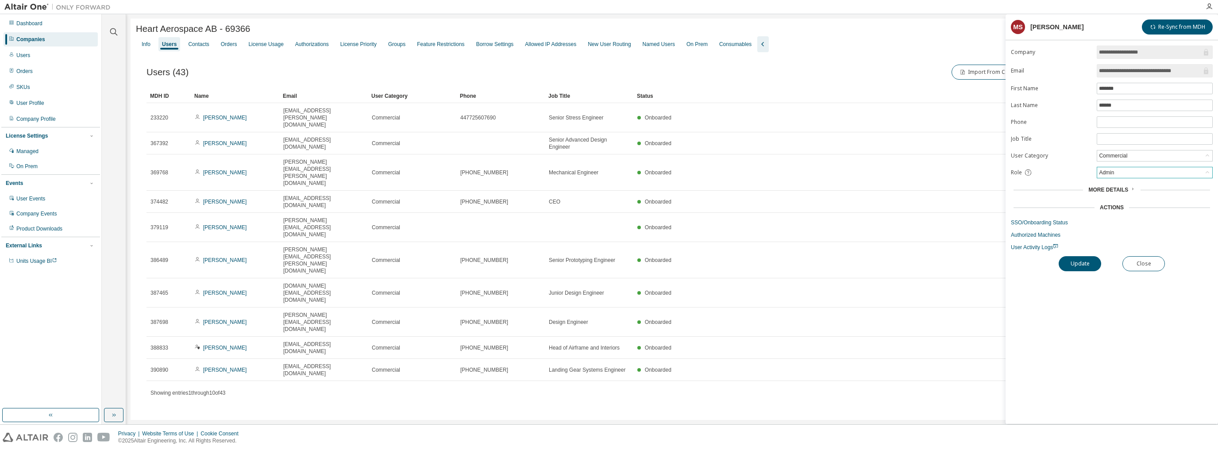
click at [696, 172] on div "Admin" at bounding box center [1154, 172] width 115 height 11
click at [696, 194] on li "Owner" at bounding box center [1153, 195] width 113 height 12
click at [696, 262] on button "Update" at bounding box center [1079, 263] width 42 height 15
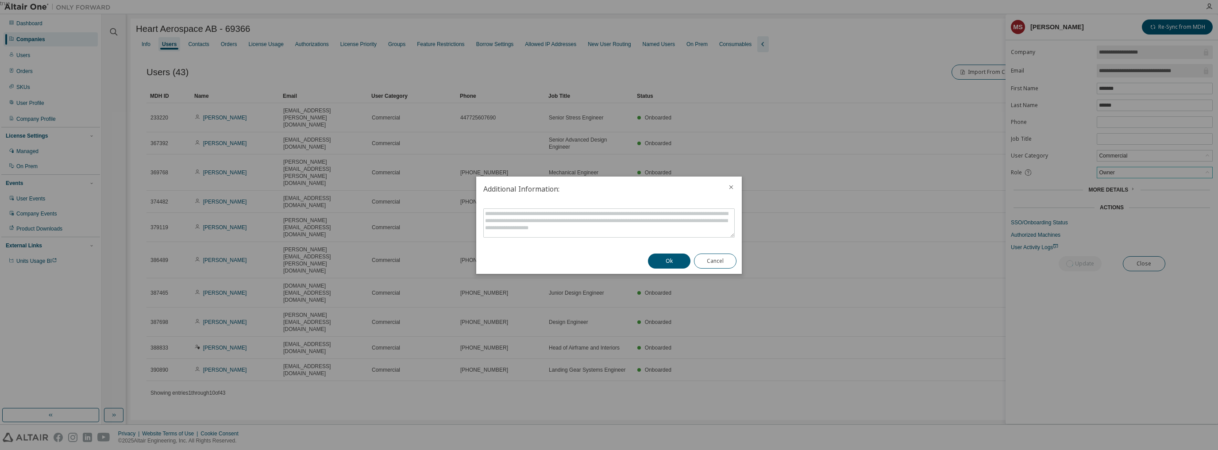
drag, startPoint x: 655, startPoint y: 262, endPoint x: 654, endPoint y: 279, distance: 17.3
click at [655, 264] on button "Ok" at bounding box center [669, 261] width 42 height 15
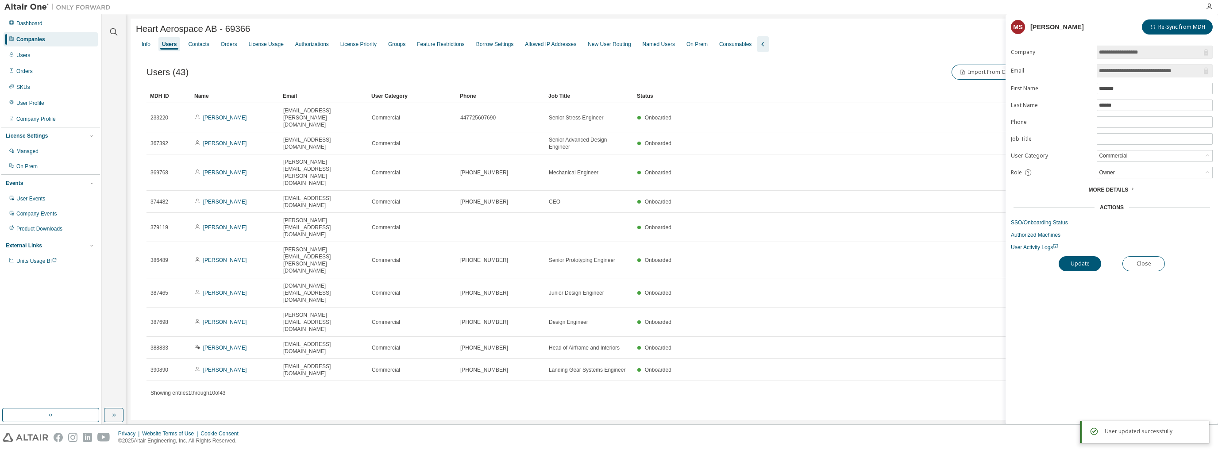
click at [401, 355] on div "Heart Aerospace AB - 69366 Clear Load Save Save As Field Operator Value Select …" at bounding box center [672, 223] width 1083 height 409
click at [696, 259] on button "Close" at bounding box center [1143, 263] width 42 height 15
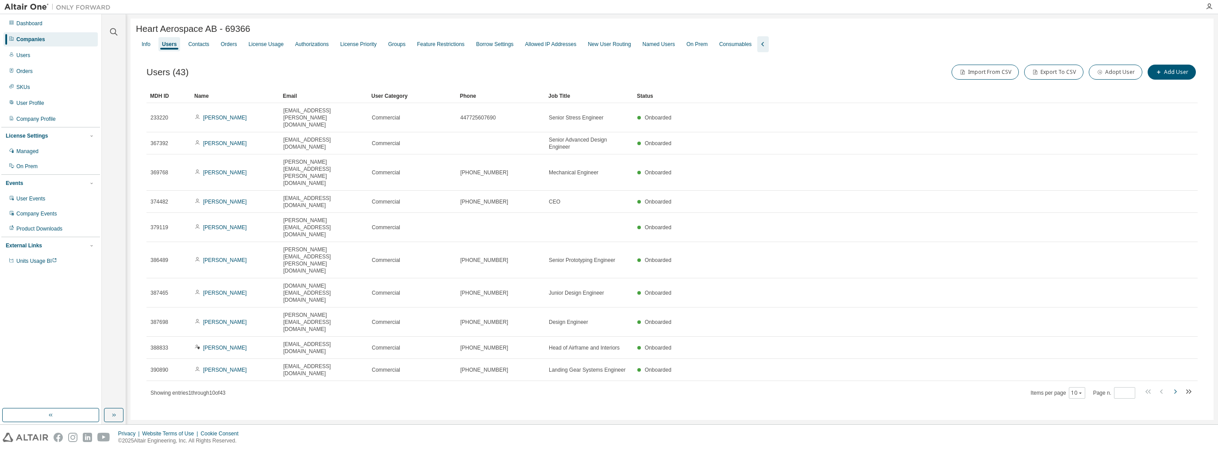
click at [696, 386] on icon "button" at bounding box center [1175, 391] width 11 height 11
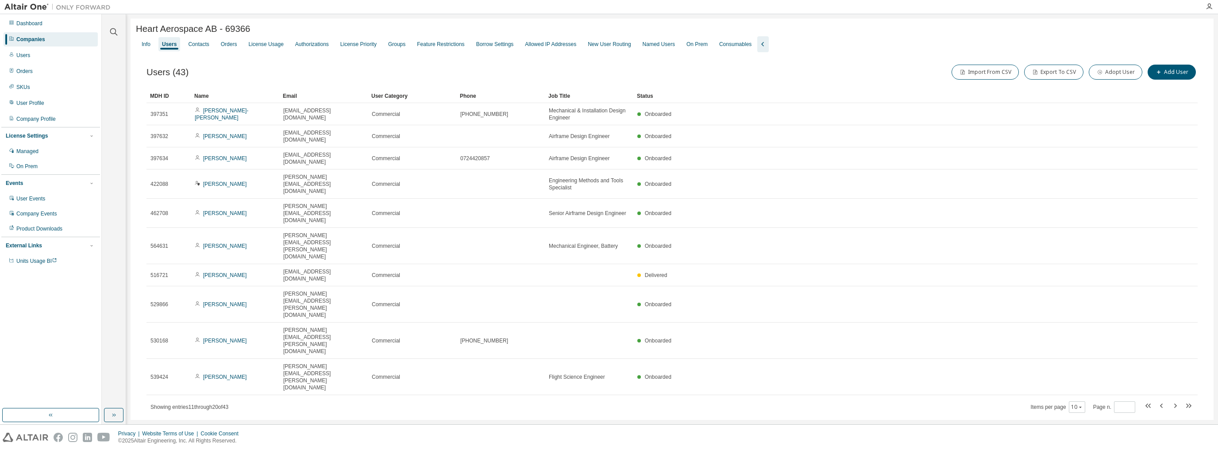
drag, startPoint x: 1172, startPoint y: 279, endPoint x: 1175, endPoint y: 284, distance: 5.9
click at [696, 400] on icon "button" at bounding box center [1175, 405] width 11 height 11
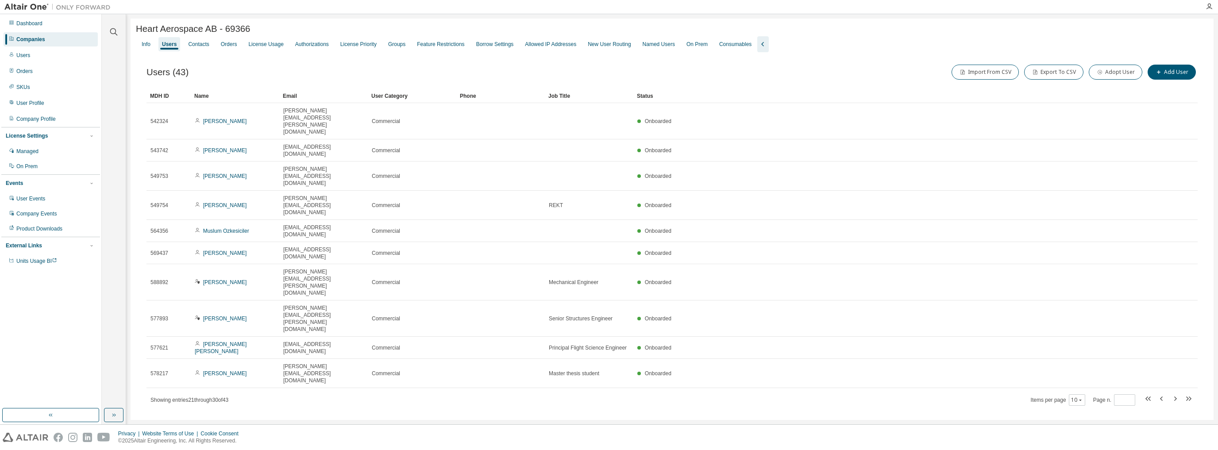
drag, startPoint x: 1175, startPoint y: 268, endPoint x: 1028, endPoint y: 308, distance: 152.3
click at [696, 393] on icon "button" at bounding box center [1175, 398] width 11 height 11
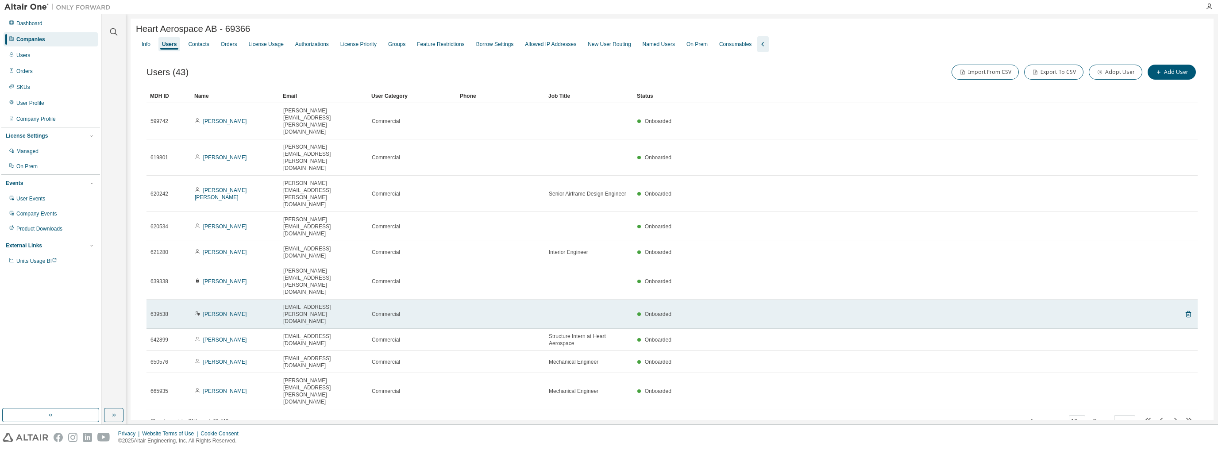
click at [269, 311] on div "[PERSON_NAME]" at bounding box center [235, 314] width 81 height 7
click at [209, 311] on link "[PERSON_NAME]" at bounding box center [225, 314] width 44 height 6
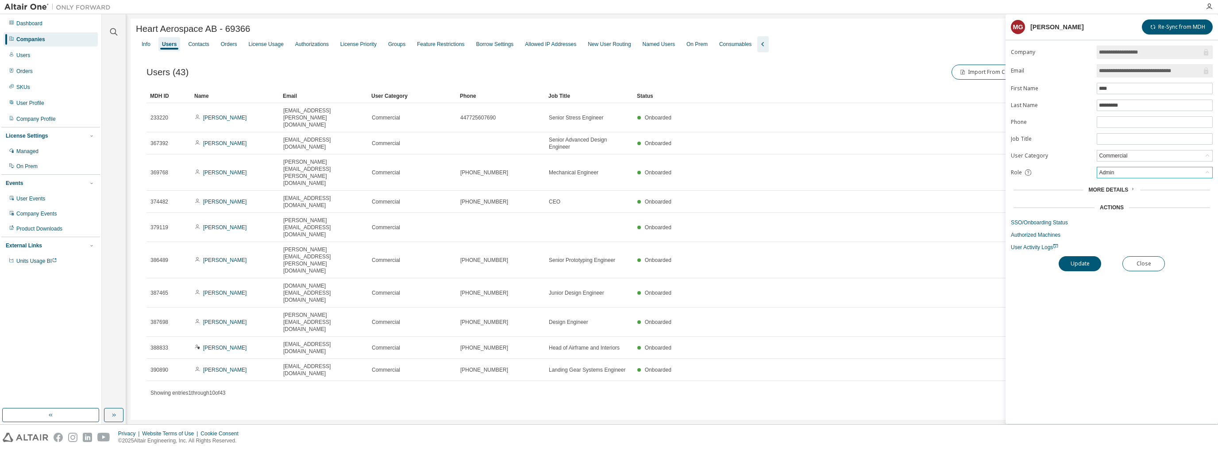
click at [696, 172] on div "Admin" at bounding box center [1154, 172] width 115 height 11
click at [696, 185] on li "Admin" at bounding box center [1153, 183] width 113 height 12
click at [696, 261] on button "Update" at bounding box center [1079, 263] width 42 height 15
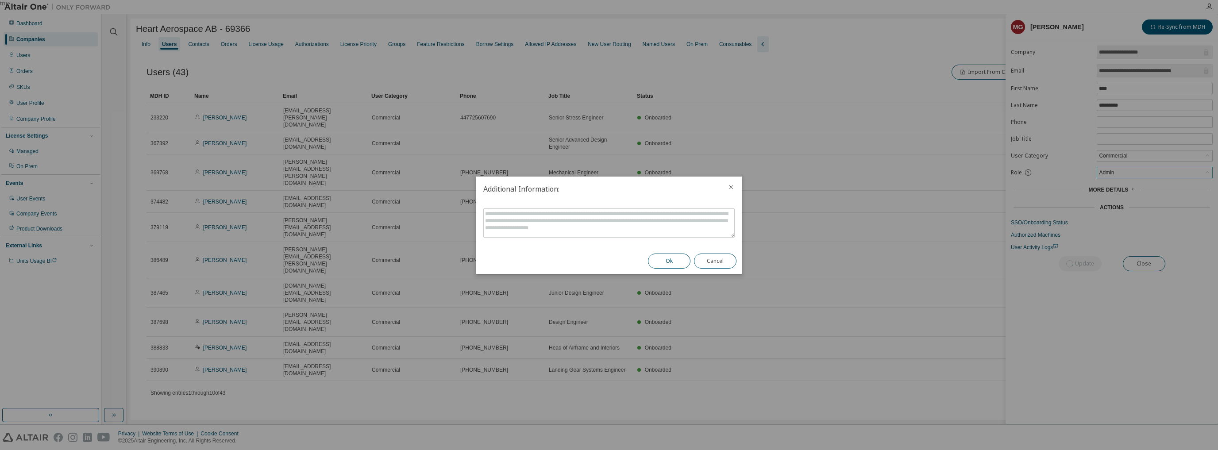
drag, startPoint x: 666, startPoint y: 261, endPoint x: 460, endPoint y: 237, distance: 206.7
click at [664, 262] on button "Ok" at bounding box center [669, 261] width 42 height 15
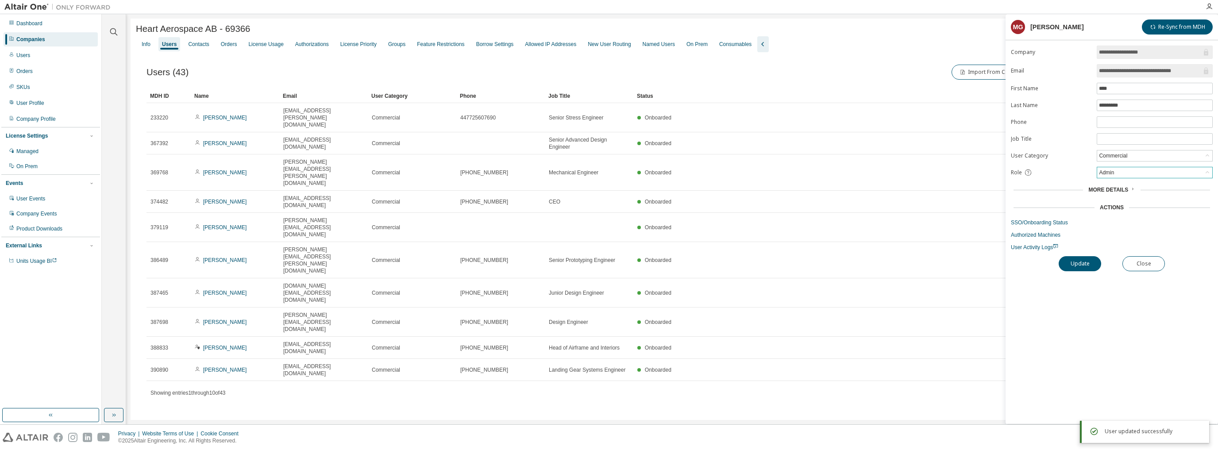
drag, startPoint x: 923, startPoint y: 323, endPoint x: 929, endPoint y: 324, distance: 5.8
click at [696, 324] on div "Heart Aerospace AB - 69366 Clear Load Save Save As Field Operator Value Select …" at bounding box center [672, 223] width 1083 height 409
click at [696, 262] on button "Close" at bounding box center [1143, 263] width 42 height 15
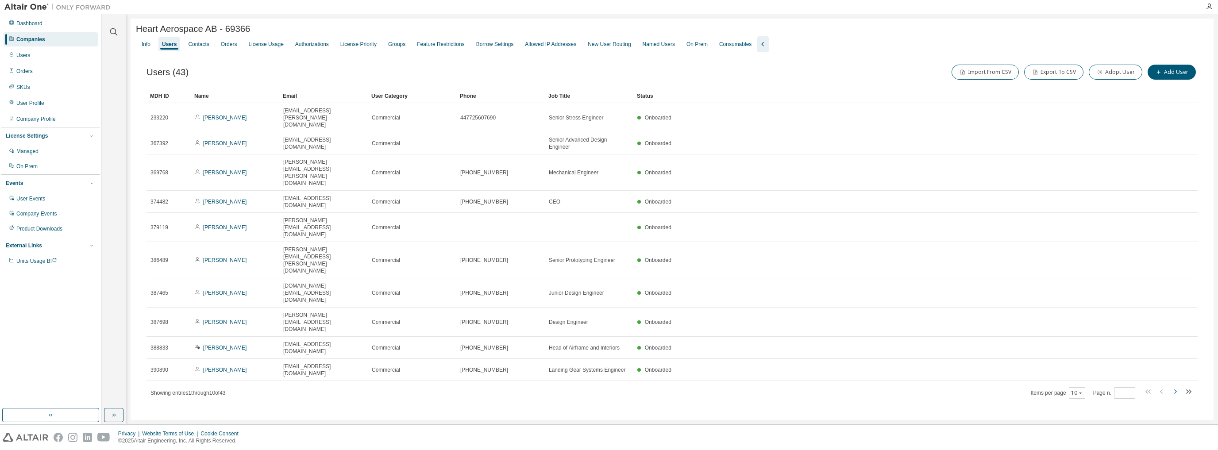
click at [696, 386] on icon "button" at bounding box center [1175, 391] width 11 height 11
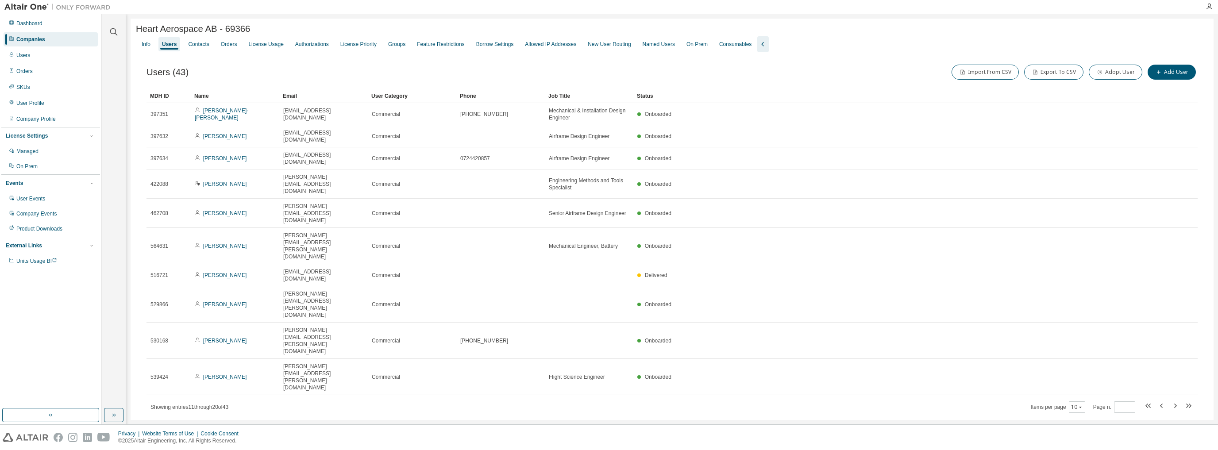
click at [696, 400] on icon "button" at bounding box center [1175, 405] width 11 height 11
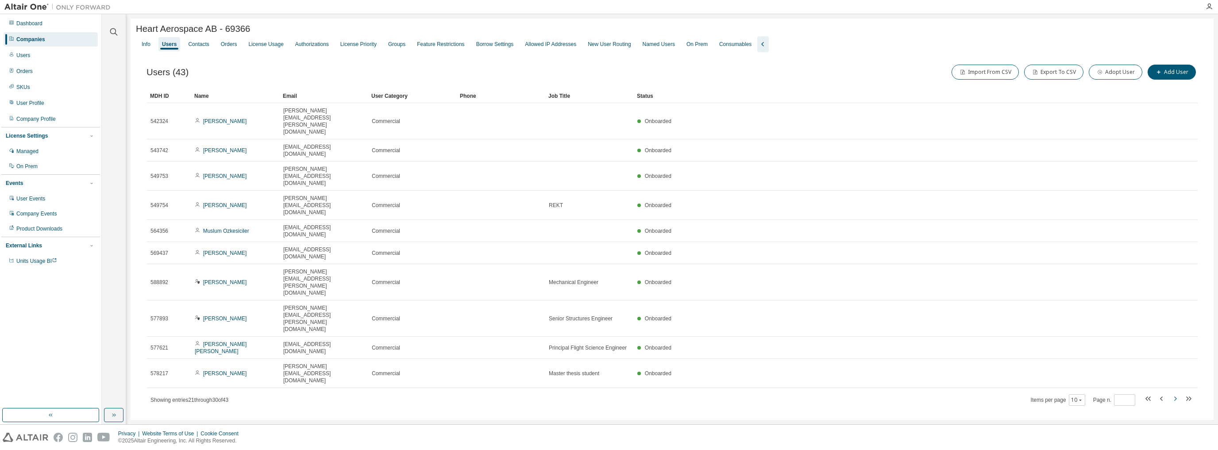
click at [696, 393] on icon "button" at bounding box center [1175, 398] width 11 height 11
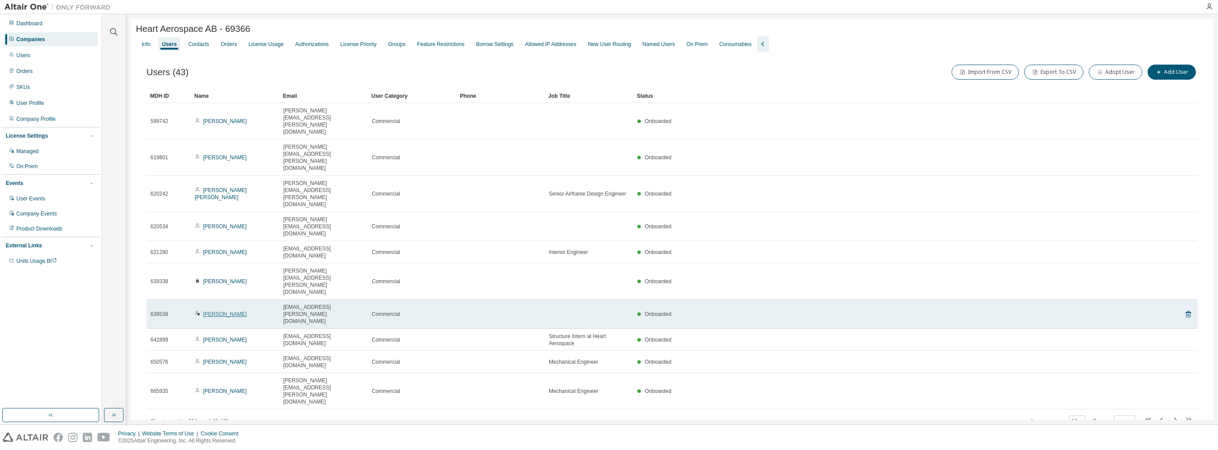
click at [226, 311] on link "[PERSON_NAME]" at bounding box center [225, 314] width 44 height 6
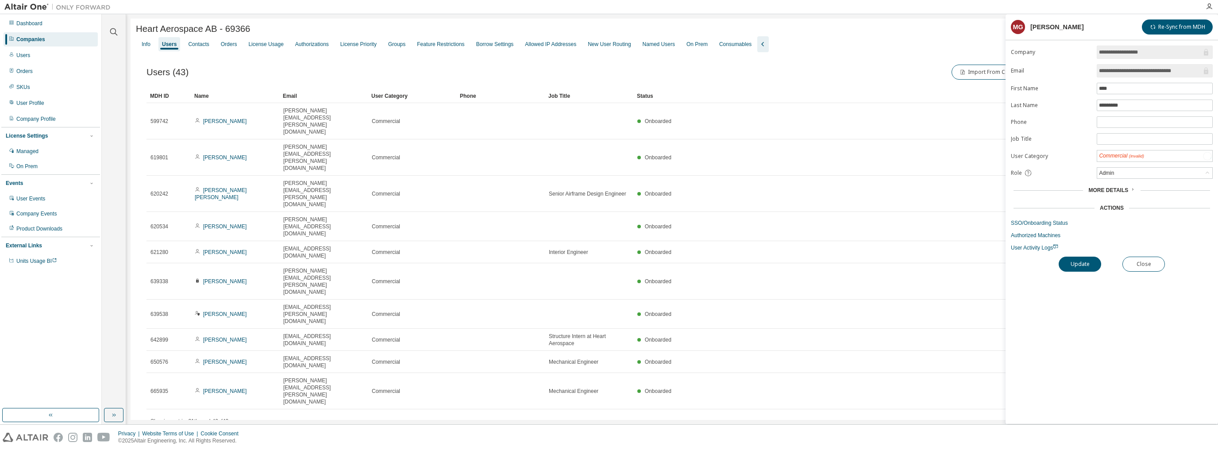
type input "*"
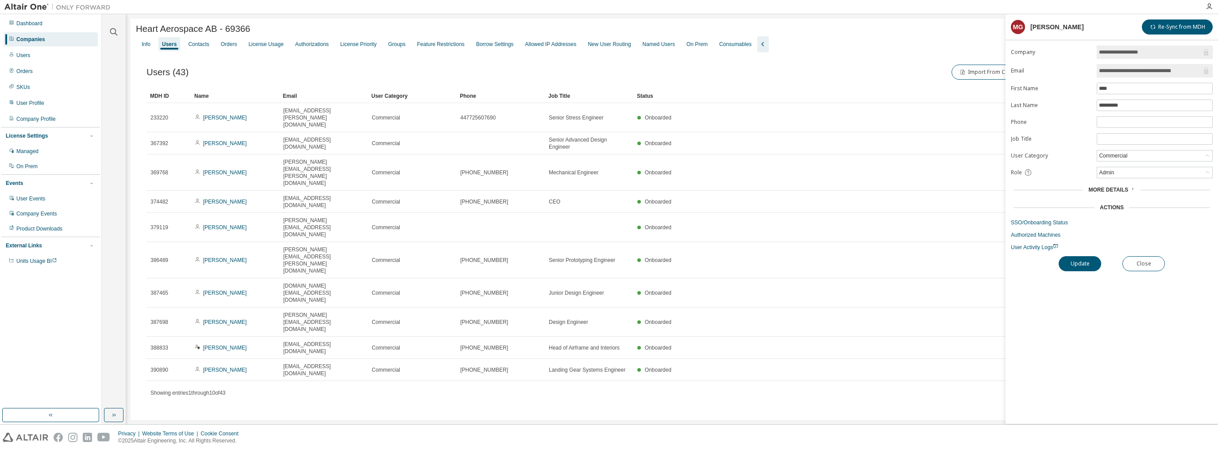
click at [696, 187] on span "More Details" at bounding box center [1108, 190] width 40 height 6
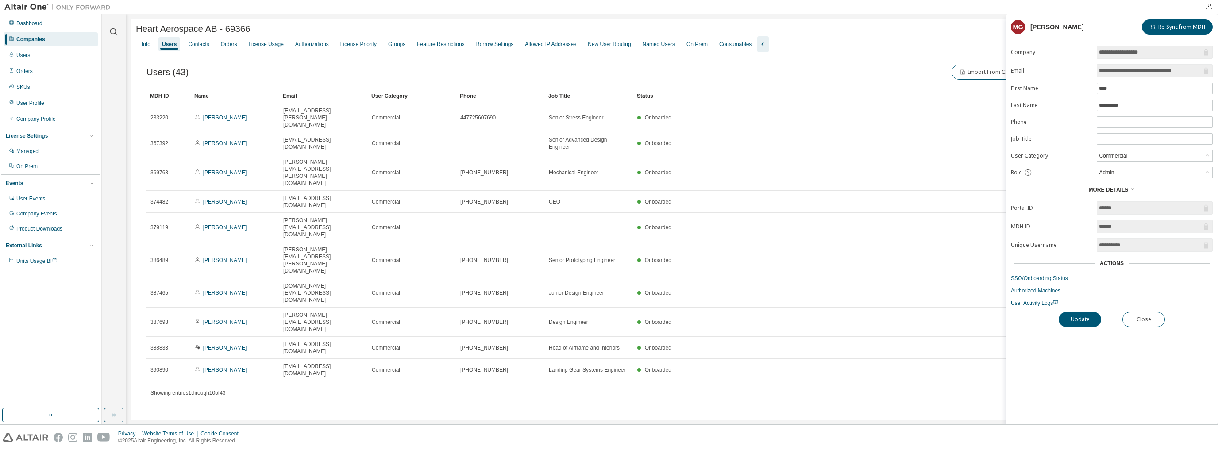
click at [696, 188] on span "More Details" at bounding box center [1108, 190] width 40 height 6
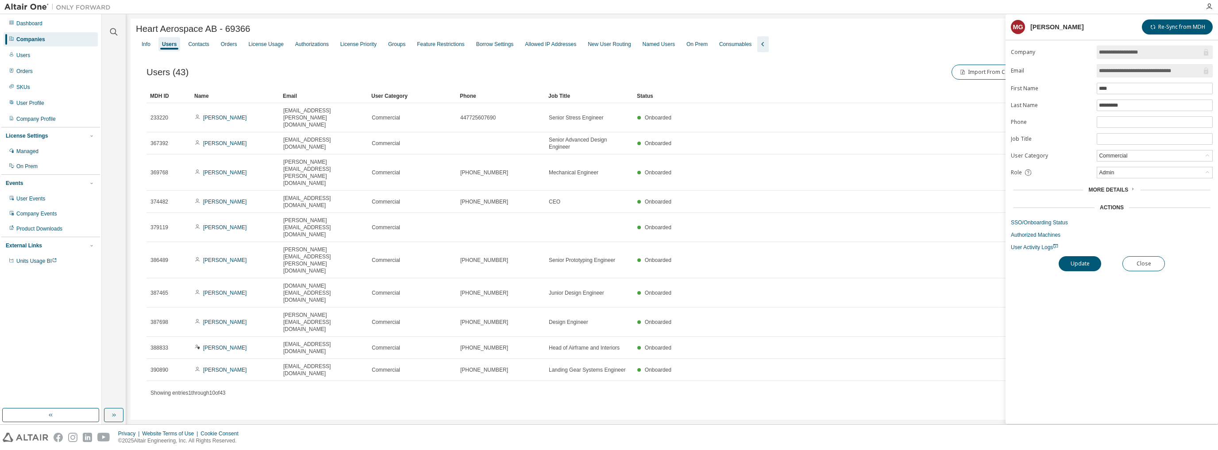
click at [657, 425] on div "Privacy Website Terms of Use Cookie Consent © 2025 Altair Engineering, Inc. All…" at bounding box center [609, 437] width 1218 height 25
click at [696, 262] on button "Close" at bounding box center [1143, 263] width 42 height 15
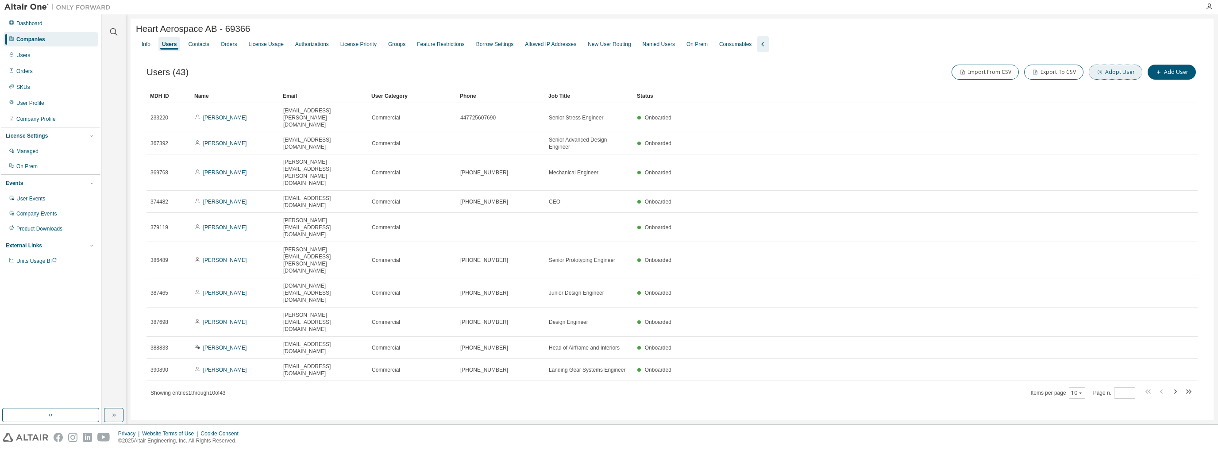
click at [696, 74] on button "Adopt User" at bounding box center [1116, 72] width 54 height 15
click at [696, 29] on icon "button" at bounding box center [1203, 28] width 6 height 7
click at [24, 37] on div "Companies" at bounding box center [30, 39] width 29 height 7
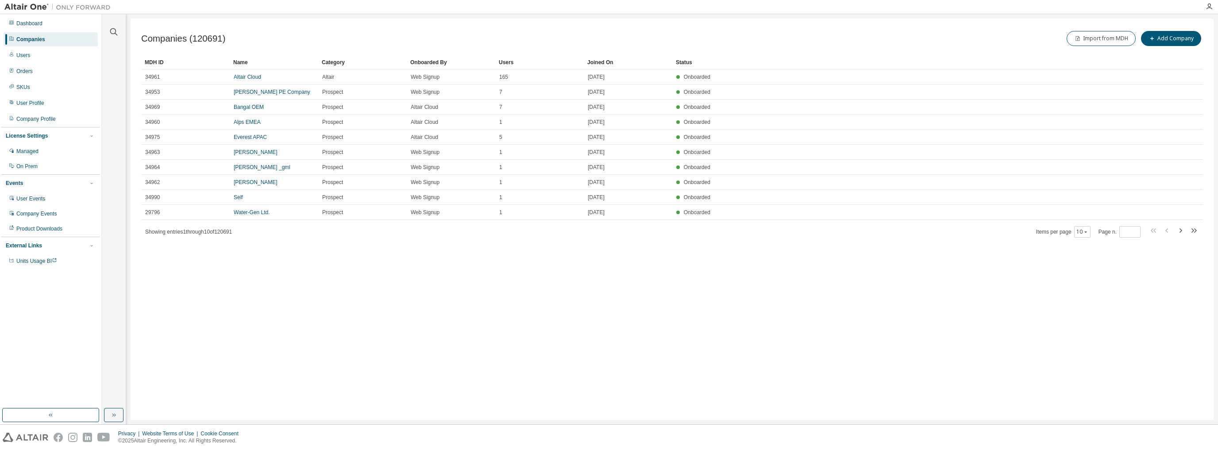
click at [120, 33] on div at bounding box center [113, 26] width 21 height 22
click at [119, 32] on icon "button" at bounding box center [113, 32] width 11 height 11
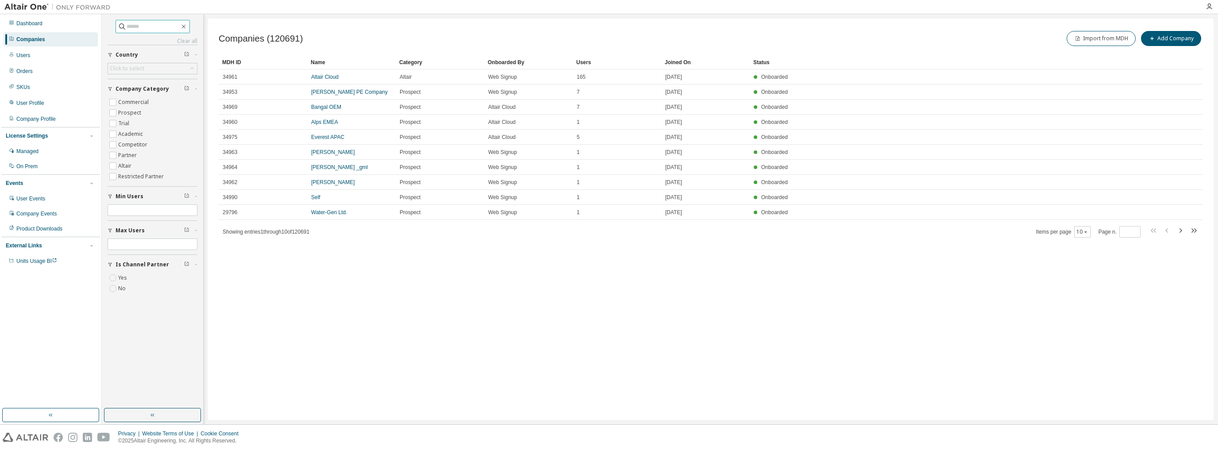
click at [148, 28] on input "text" at bounding box center [153, 26] width 53 height 9
type input "*****"
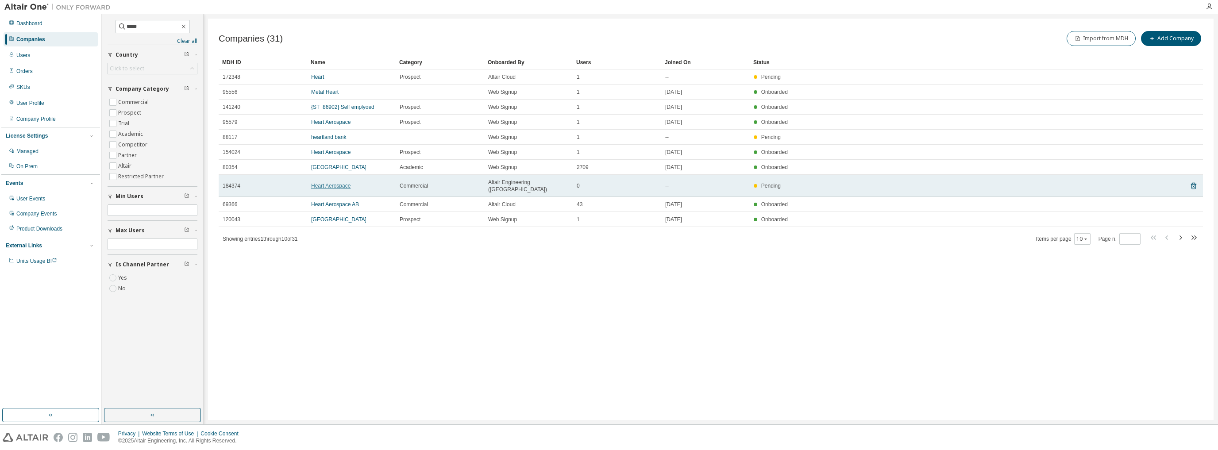
click at [337, 183] on link "Heart Aerospace" at bounding box center [330, 186] width 39 height 6
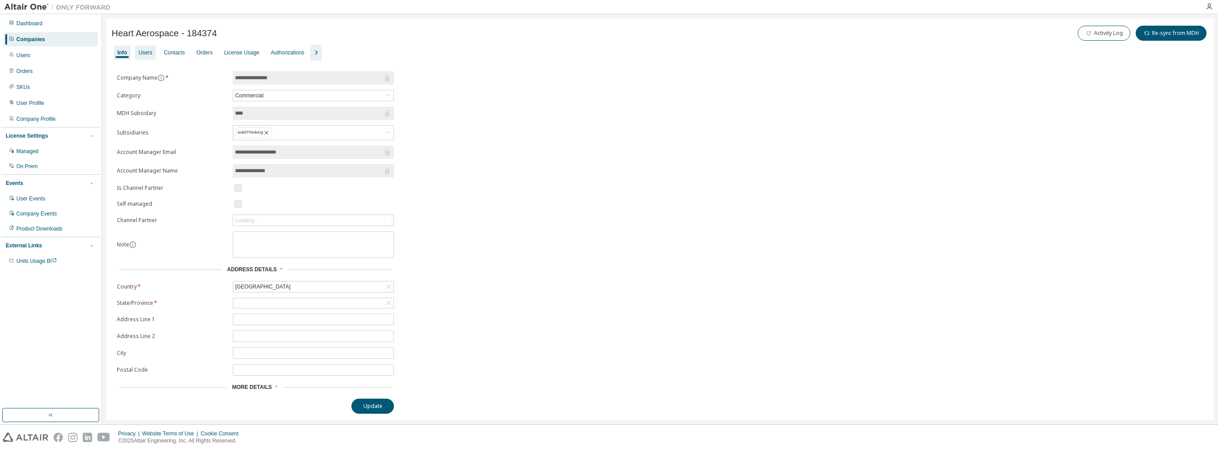
click at [149, 54] on div "Users" at bounding box center [146, 52] width 14 height 7
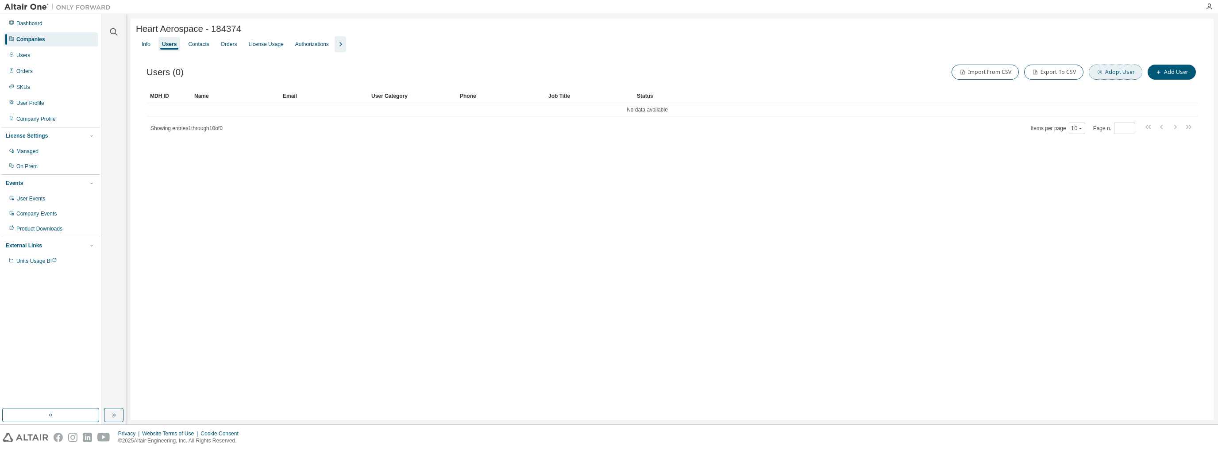
click at [696, 75] on button "Adopt User" at bounding box center [1116, 72] width 54 height 15
click at [696, 58] on input "email" at bounding box center [1155, 57] width 112 height 7
paste input "**********"
type input "**********"
click at [696, 78] on button "Adopt" at bounding box center [1191, 76] width 42 height 15
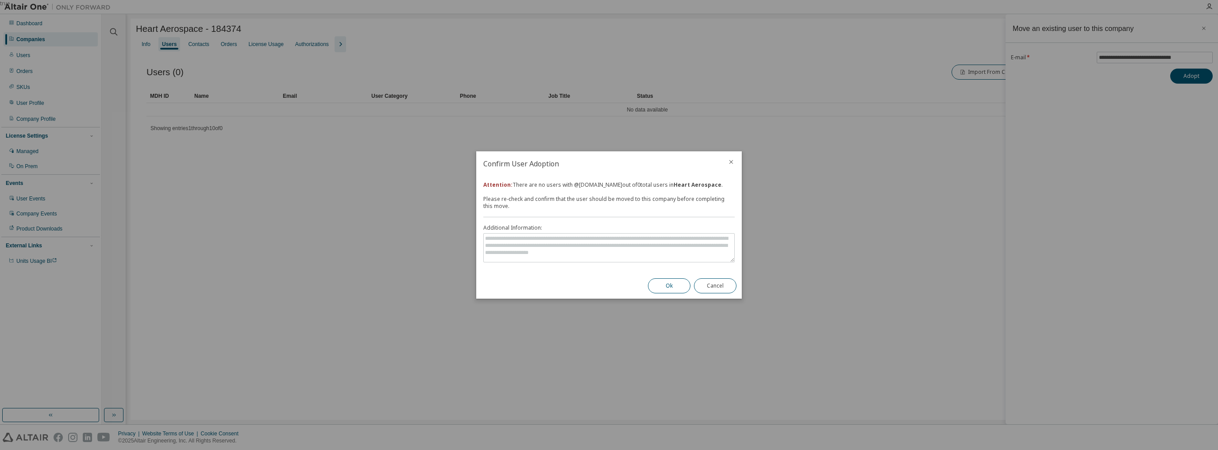
click at [669, 287] on button "Ok" at bounding box center [669, 285] width 42 height 15
click at [696, 163] on icon "close" at bounding box center [730, 161] width 7 height 7
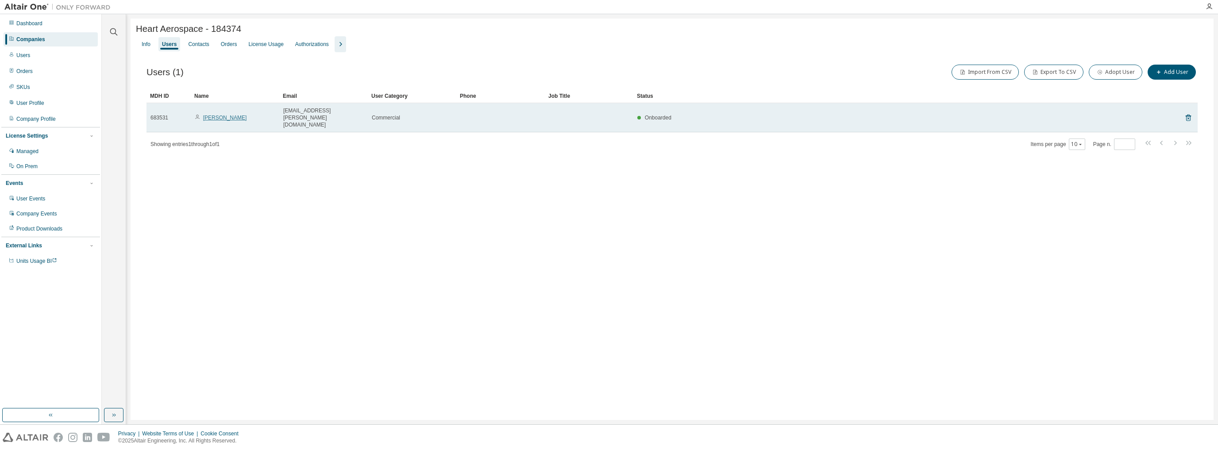
click at [234, 115] on link "[PERSON_NAME]" at bounding box center [225, 118] width 44 height 6
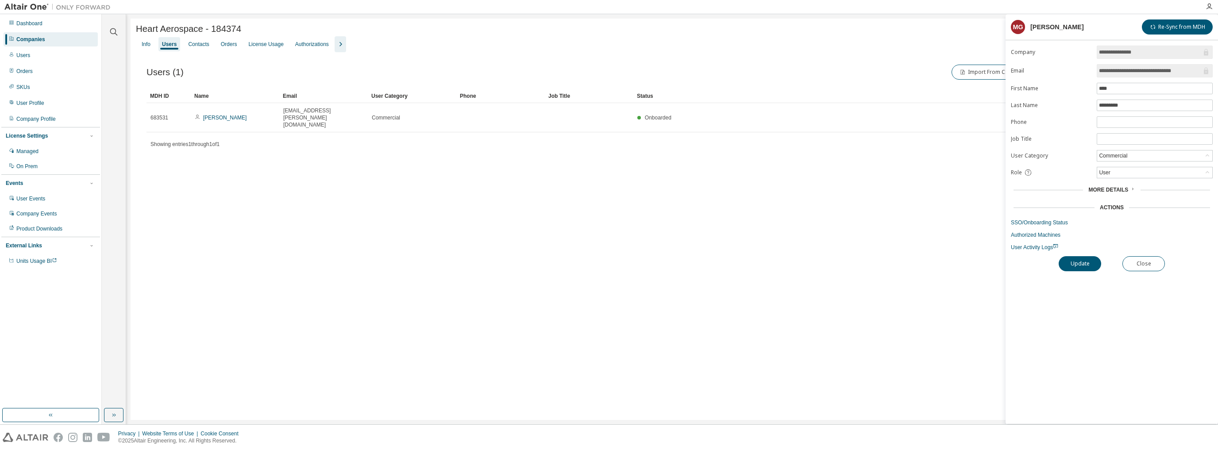
drag, startPoint x: 1117, startPoint y: 149, endPoint x: 1123, endPoint y: 170, distance: 21.7
click at [696, 170] on div "User" at bounding box center [1154, 172] width 115 height 11
click at [696, 195] on li "Owner" at bounding box center [1153, 195] width 113 height 12
click at [696, 258] on button "Update" at bounding box center [1079, 263] width 42 height 15
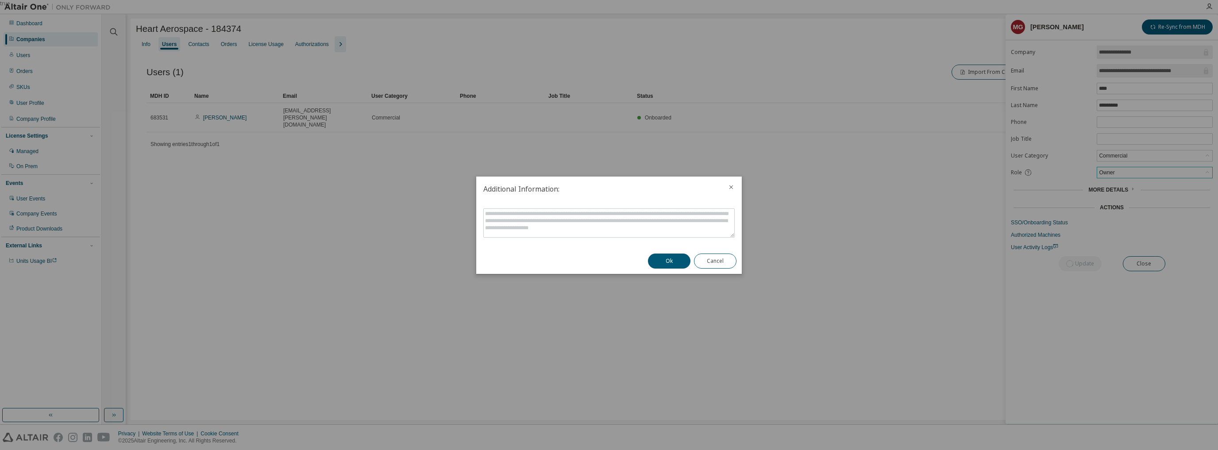
drag, startPoint x: 662, startPoint y: 258, endPoint x: 589, endPoint y: 165, distance: 118.5
click at [662, 257] on button "Ok" at bounding box center [669, 261] width 42 height 15
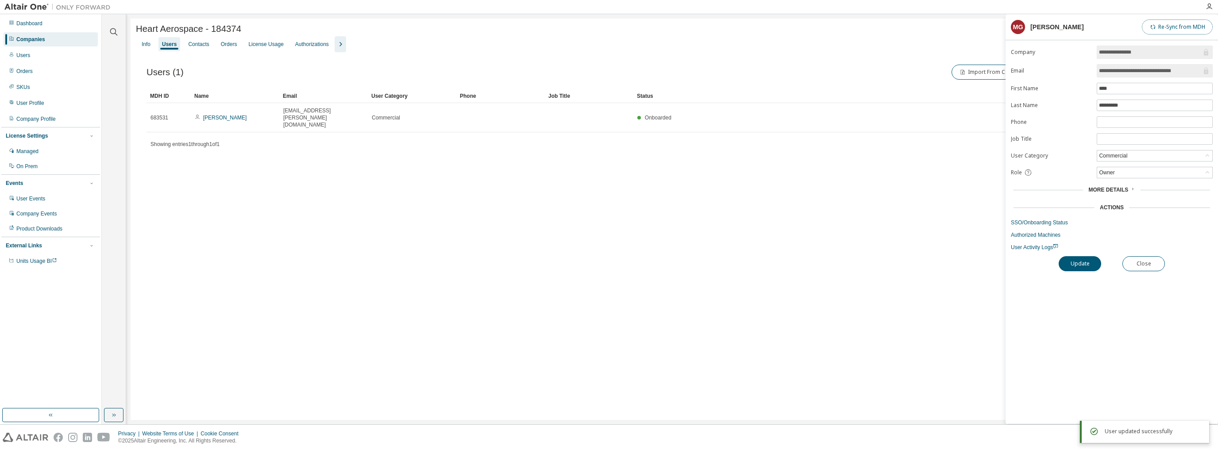
click at [696, 23] on button "Re-Sync from MDH" at bounding box center [1177, 26] width 71 height 15
click at [696, 260] on button "Close" at bounding box center [1143, 263] width 42 height 15
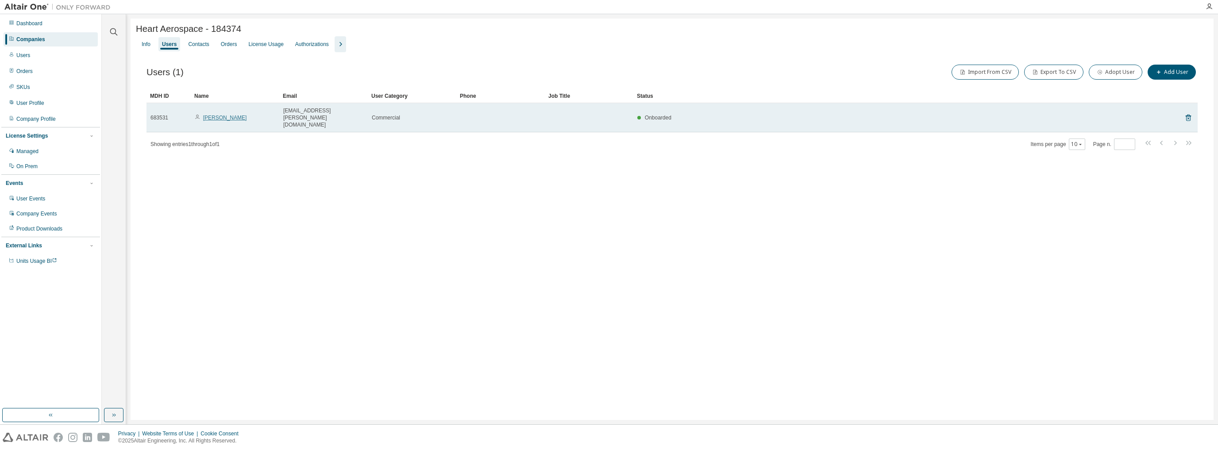
click at [208, 115] on link "[PERSON_NAME]" at bounding box center [225, 118] width 44 height 6
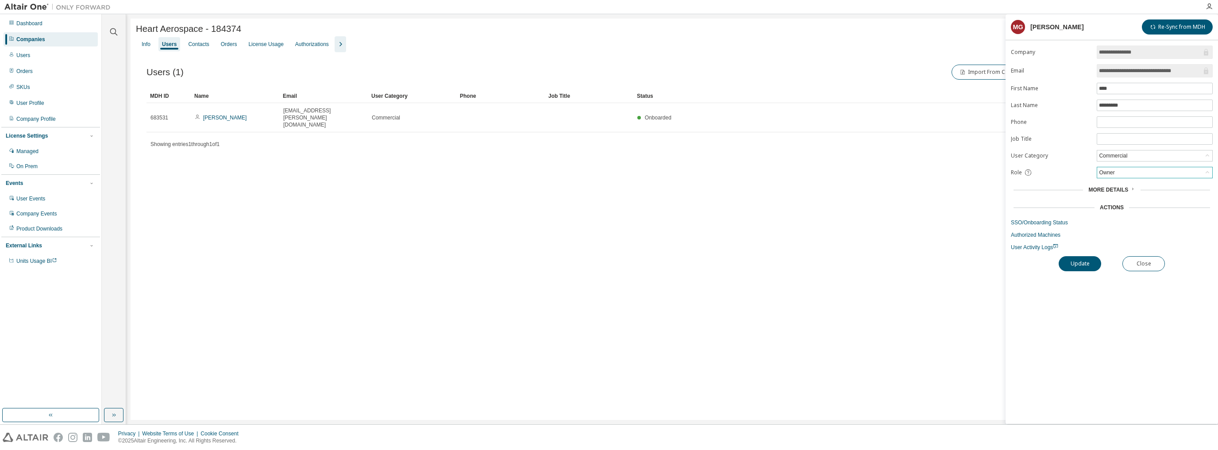
click at [696, 172] on div "Owner" at bounding box center [1154, 172] width 115 height 11
click at [696, 273] on div "Heart Aerospace - 184374 Clear Load Save Save As Field Operator Value Select fi…" at bounding box center [672, 219] width 1083 height 401
drag, startPoint x: 1144, startPoint y: 260, endPoint x: 687, endPoint y: 88, distance: 488.2
click at [696, 260] on button "Close" at bounding box center [1143, 263] width 42 height 15
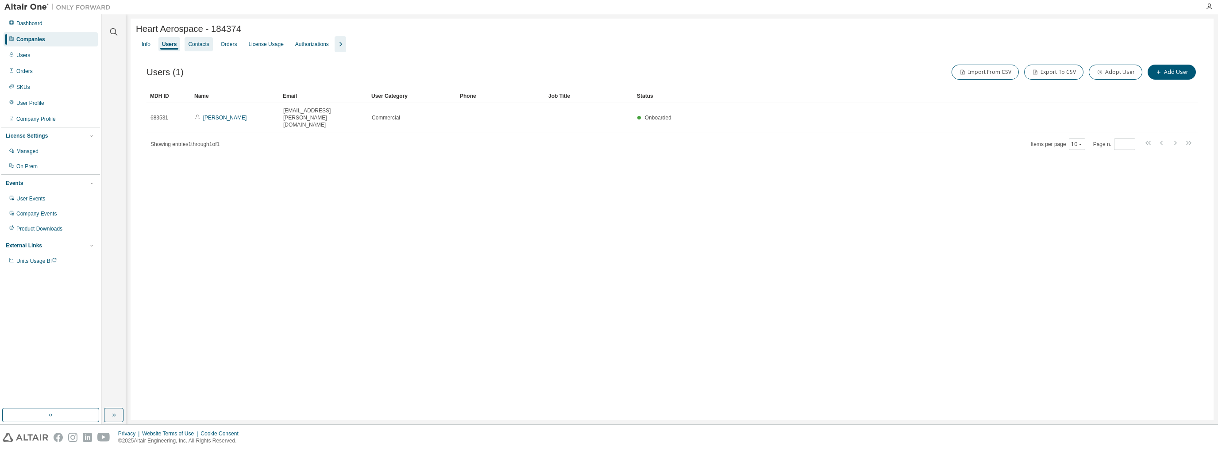
click at [205, 42] on div "Contacts" at bounding box center [199, 44] width 28 height 14
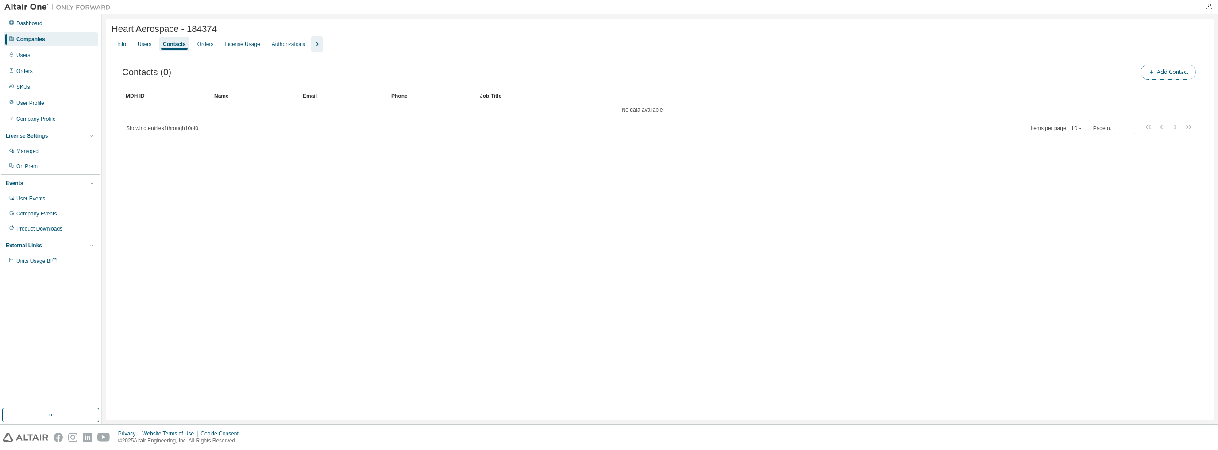
click at [696, 67] on button "Add Contact" at bounding box center [1167, 72] width 55 height 15
click at [696, 67] on input "text" at bounding box center [1111, 67] width 197 height 7
paste input "**********"
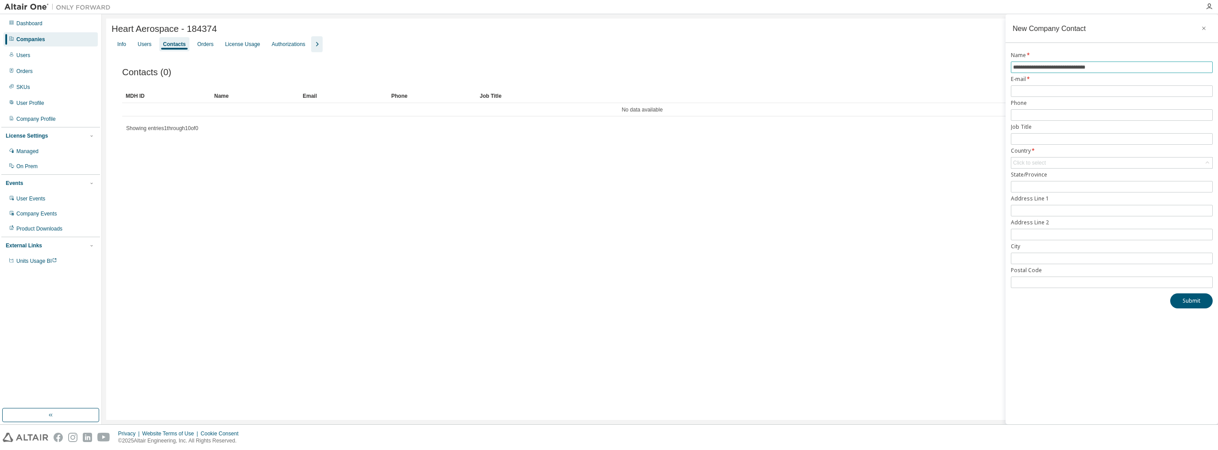
type input "**********"
click at [696, 167] on div "Heart Aerospace - 184374 Clear Load Save Save As Field Operator Value Select fi…" at bounding box center [659, 219] width 1107 height 401
paste input "**********"
type input "**********"
drag, startPoint x: 1057, startPoint y: 69, endPoint x: 1147, endPoint y: 83, distance: 91.4
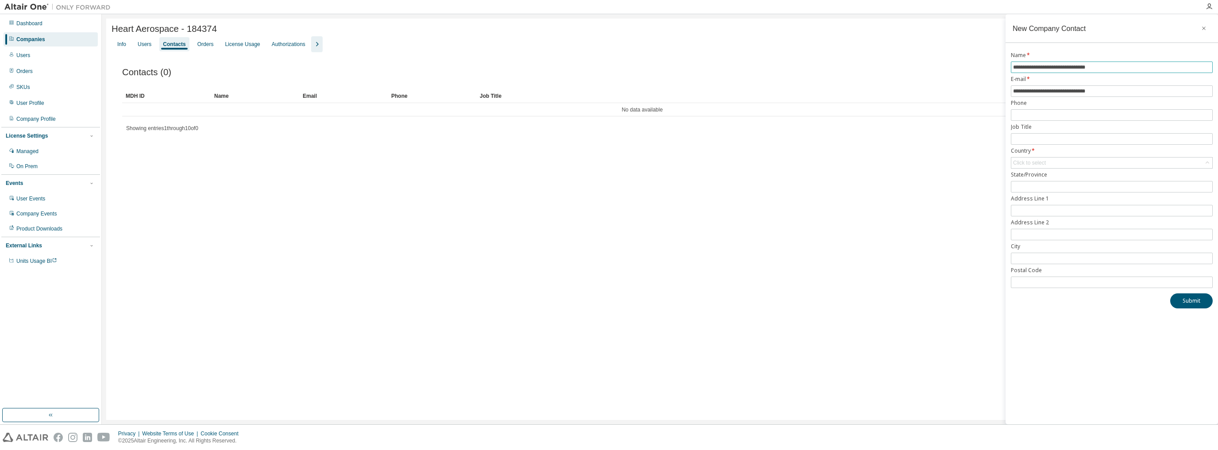
click at [696, 71] on span "**********" at bounding box center [1112, 68] width 202 height 12
click at [696, 67] on input "**********" at bounding box center [1111, 67] width 197 height 7
click at [696, 70] on input "**********" at bounding box center [1111, 67] width 197 height 7
click at [696, 69] on input "**********" at bounding box center [1111, 67] width 197 height 7
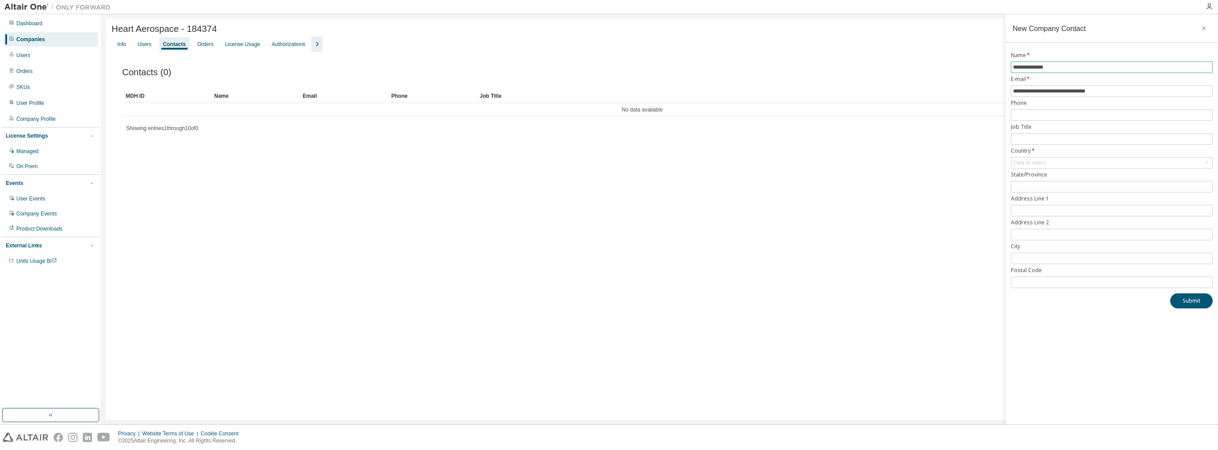
click at [696, 68] on input "**********" at bounding box center [1111, 67] width 197 height 7
type input "**********"
click at [696, 163] on div "Click to select" at bounding box center [1029, 162] width 33 height 7
click at [696, 219] on li "[GEOGRAPHIC_DATA]" at bounding box center [1111, 223] width 199 height 12
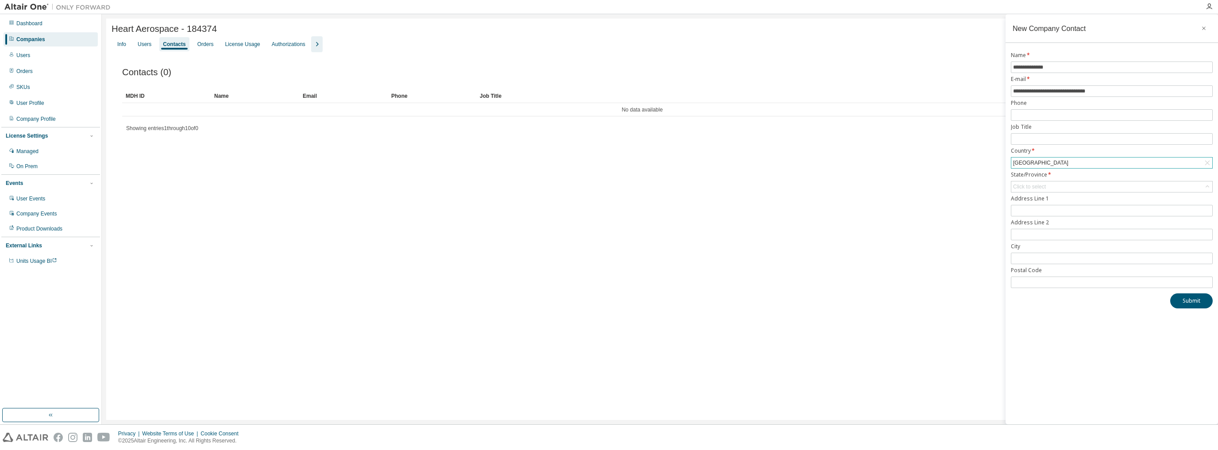
click at [696, 234] on div "Heart Aerospace - 184374 Clear Load Save Save As Field Operator Value Select fi…" at bounding box center [659, 219] width 1107 height 401
click at [696, 187] on div "Click to select" at bounding box center [1029, 186] width 33 height 7
click at [696, 211] on div "Heart Aerospace - 184374 Clear Load Save Save As Field Operator Value Select fi…" at bounding box center [659, 219] width 1107 height 401
click at [696, 186] on div "Click to select" at bounding box center [1029, 186] width 33 height 7
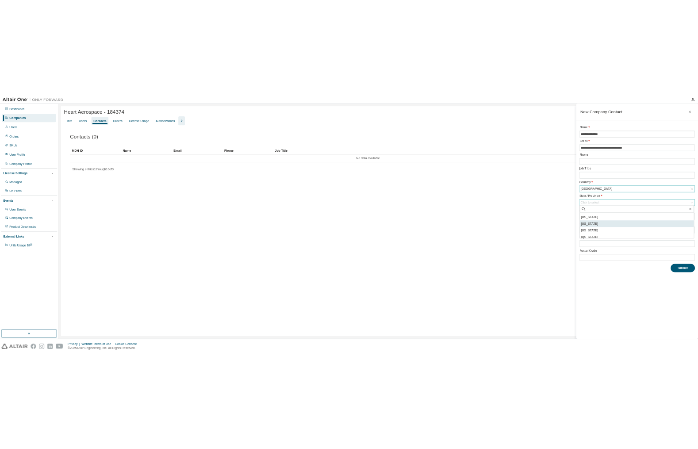
scroll to position [212, 0]
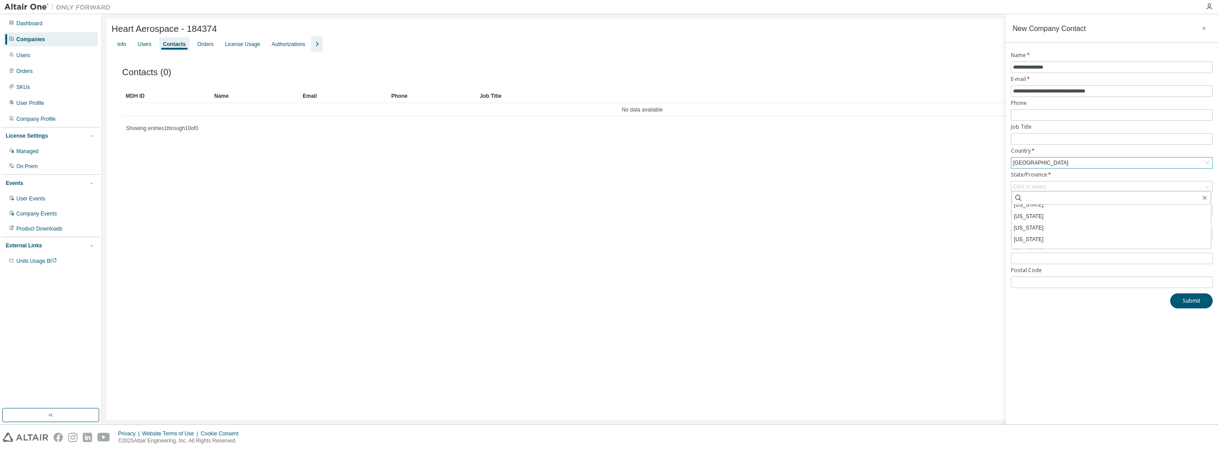
click at [696, 226] on div "Heart Aerospace - 184374 Clear Load Save Save As Field Operator Value Select fi…" at bounding box center [659, 219] width 1107 height 401
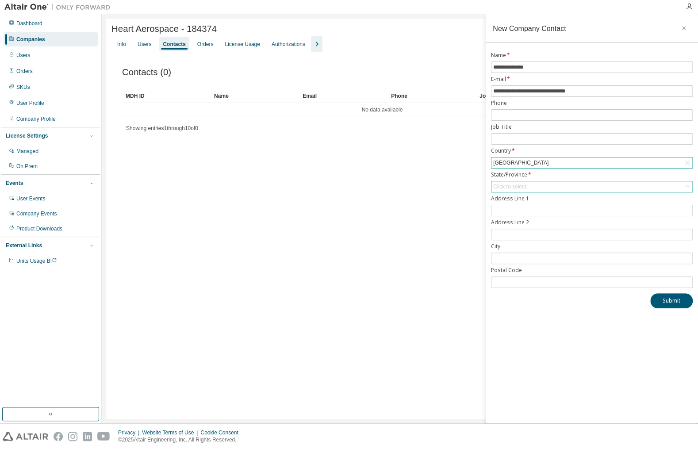
click at [507, 185] on div "Click to select" at bounding box center [509, 186] width 33 height 7
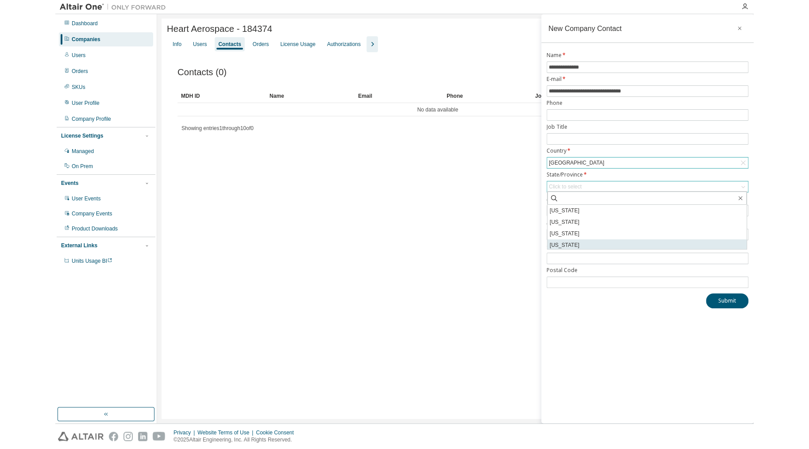
scroll to position [23, 0]
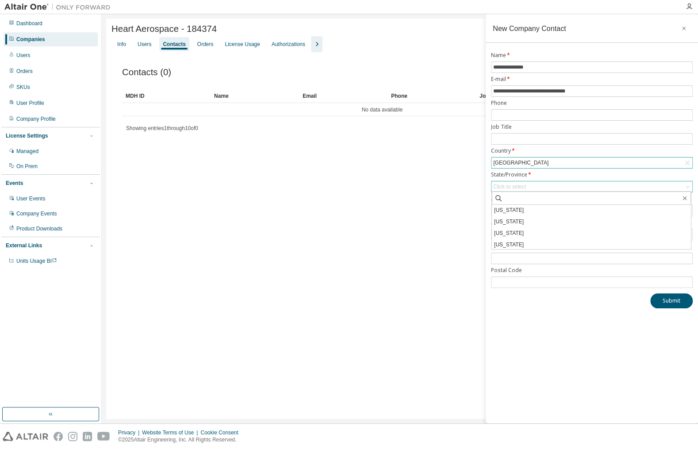
click at [519, 230] on li "[US_STATE]" at bounding box center [591, 233] width 199 height 12
drag, startPoint x: 672, startPoint y: 299, endPoint x: 377, endPoint y: 290, distance: 295.3
click at [671, 297] on button "Submit" at bounding box center [671, 300] width 42 height 15
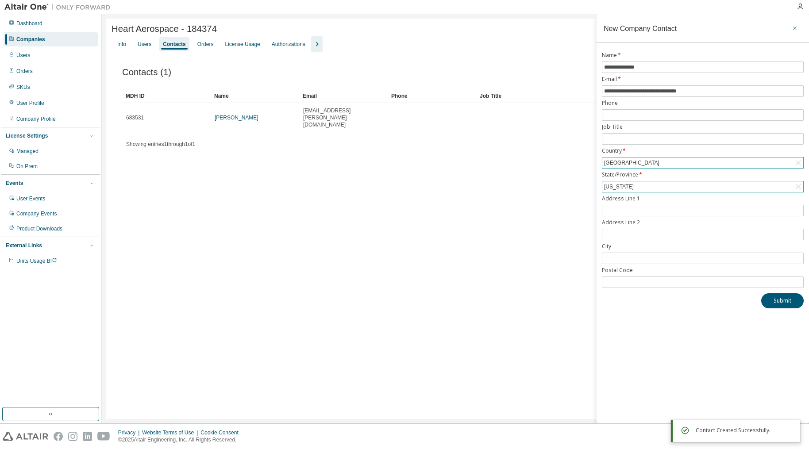
drag, startPoint x: 796, startPoint y: 30, endPoint x: 550, endPoint y: 55, distance: 247.3
click at [696, 30] on icon "button" at bounding box center [795, 28] width 6 height 7
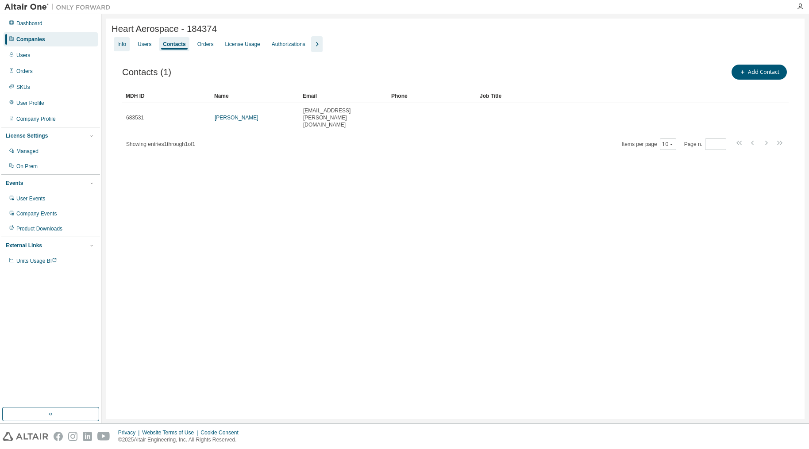
click at [126, 46] on div "Info" at bounding box center [121, 44] width 9 height 7
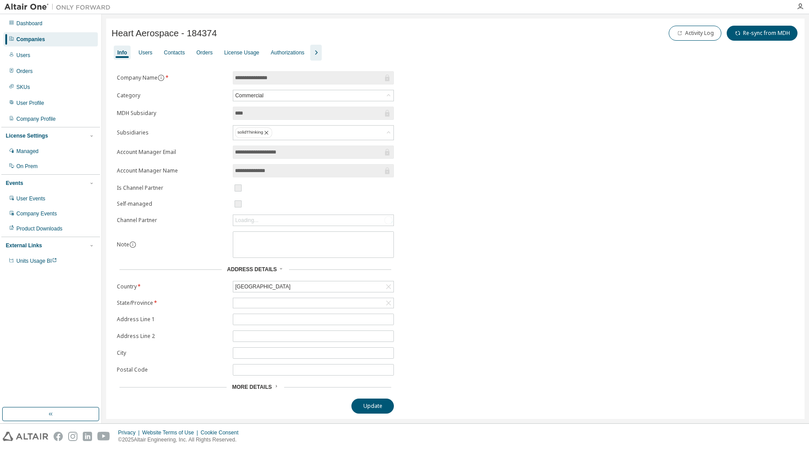
click at [312, 50] on icon "button" at bounding box center [316, 52] width 11 height 11
